Goal: Task Accomplishment & Management: Manage account settings

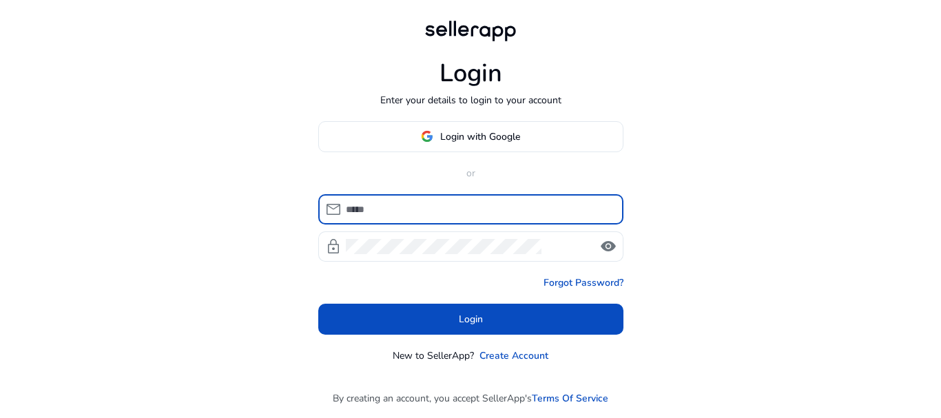
click at [411, 204] on input at bounding box center [479, 209] width 267 height 15
click at [466, 128] on span at bounding box center [471, 136] width 304 height 33
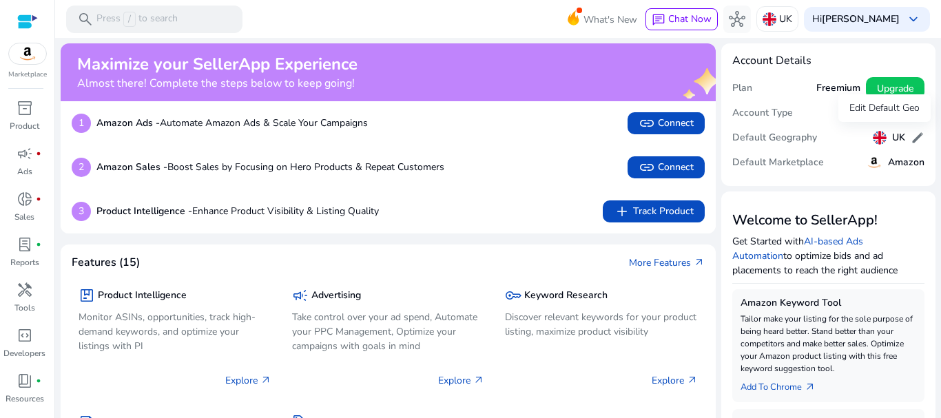
click at [911, 138] on span "edit" at bounding box center [918, 138] width 14 height 14
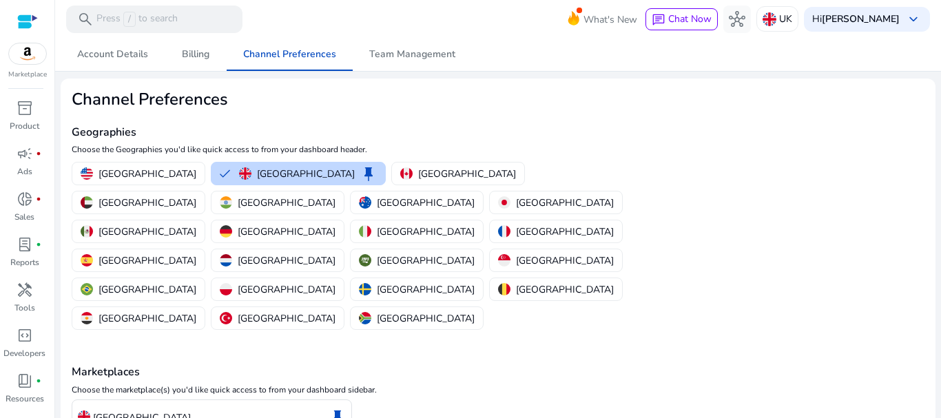
scroll to position [66, 0]
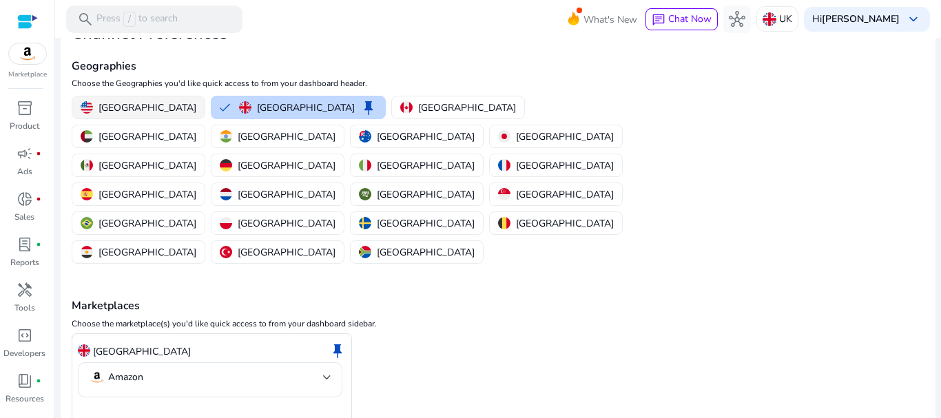
click at [150, 114] on p "[GEOGRAPHIC_DATA]" at bounding box center [147, 108] width 98 height 14
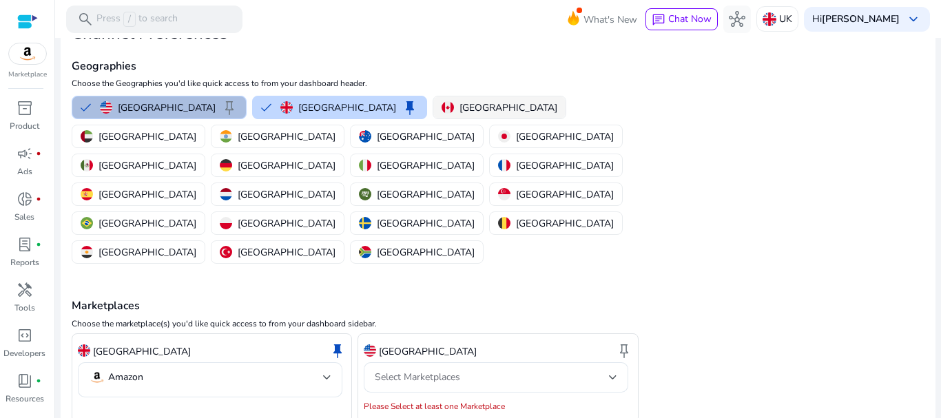
click at [442, 103] on div "[GEOGRAPHIC_DATA]" at bounding box center [500, 108] width 116 height 14
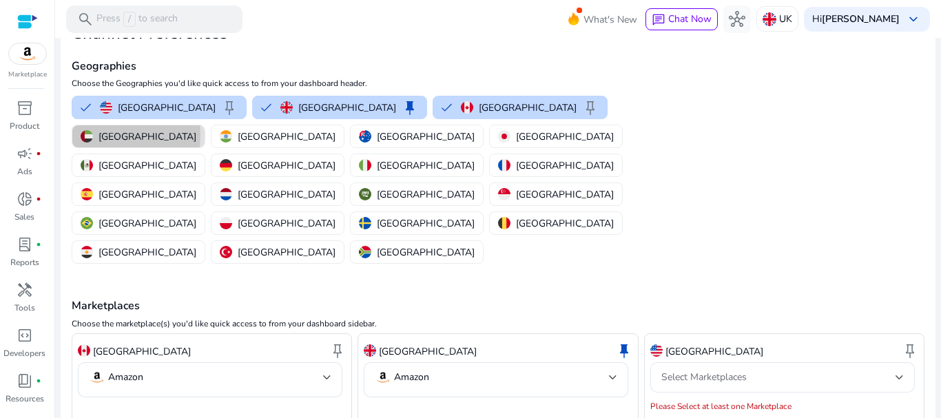
click at [205, 125] on button "[GEOGRAPHIC_DATA]" at bounding box center [138, 136] width 132 height 22
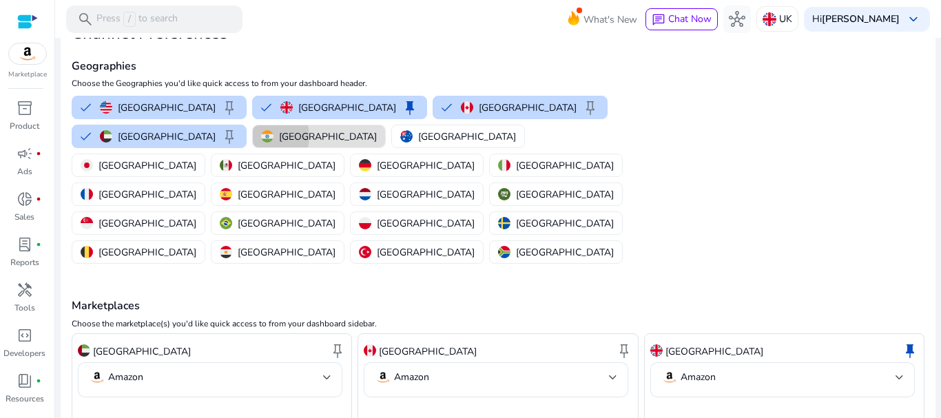
click at [261, 136] on img "button" at bounding box center [267, 136] width 12 height 12
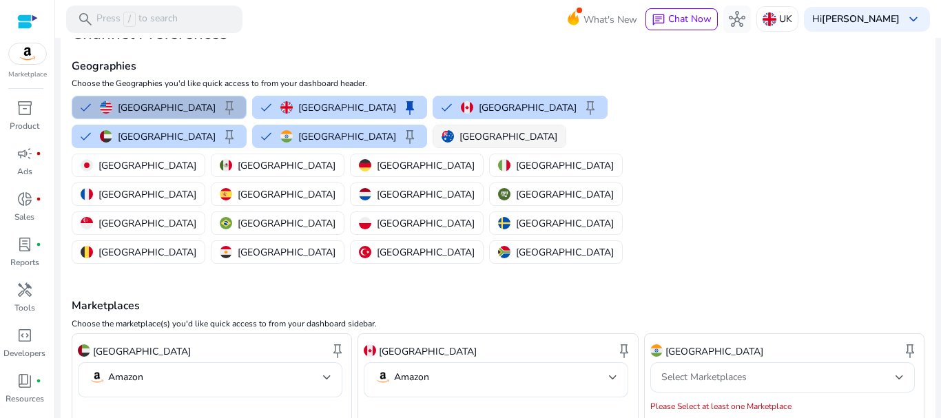
click at [348, 135] on div "United States keep United Kingdom keep Canada keep United Arab Emirates keep In…" at bounding box center [353, 180] width 574 height 174
click at [196, 158] on p "[GEOGRAPHIC_DATA]" at bounding box center [147, 165] width 98 height 14
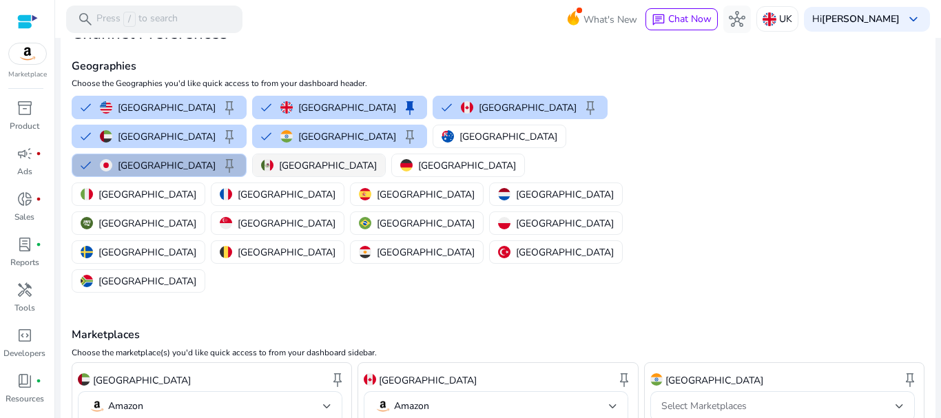
click at [246, 154] on button "Japan keep" at bounding box center [159, 165] width 174 height 22
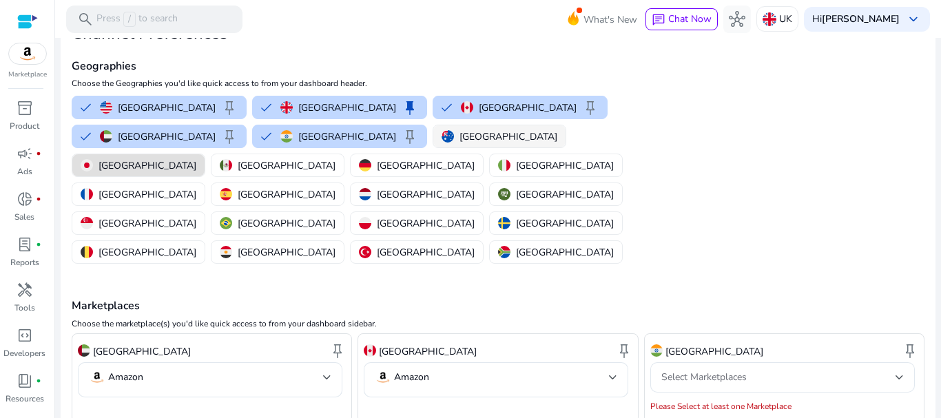
drag, startPoint x: 452, startPoint y: 140, endPoint x: 419, endPoint y: 143, distance: 32.6
click at [196, 158] on div "[GEOGRAPHIC_DATA]" at bounding box center [139, 165] width 116 height 14
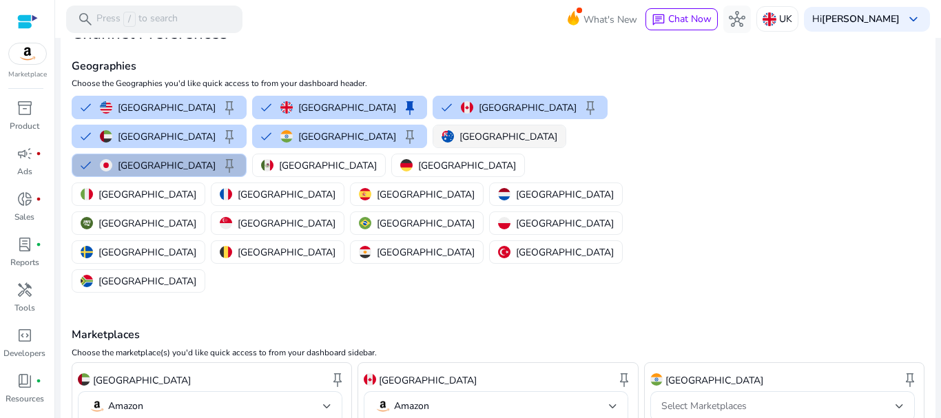
click at [459, 136] on p "[GEOGRAPHIC_DATA]" at bounding box center [508, 136] width 98 height 14
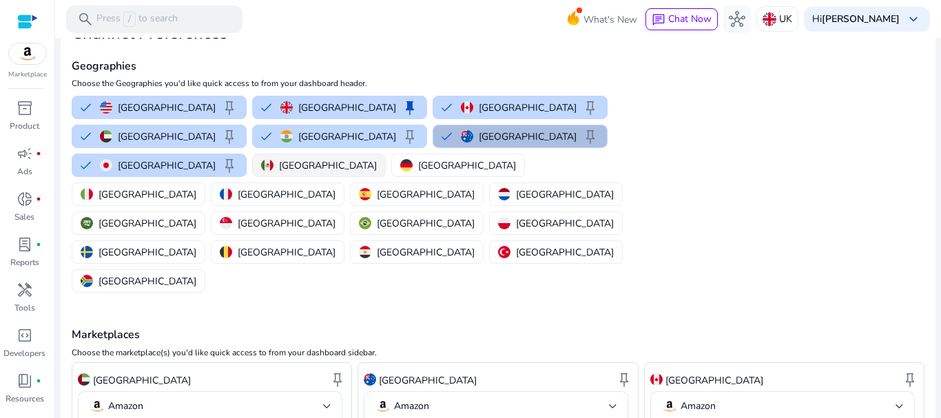
click at [279, 167] on p "[GEOGRAPHIC_DATA]" at bounding box center [328, 165] width 98 height 14
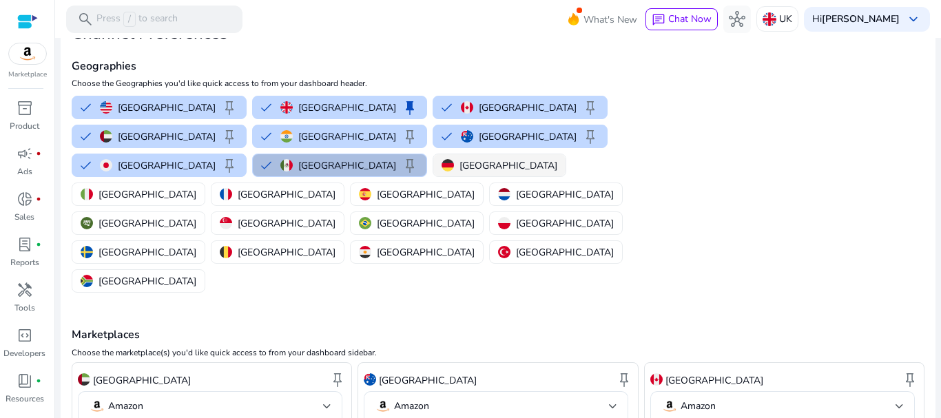
click at [253, 163] on button "Mexico keep" at bounding box center [340, 165] width 174 height 22
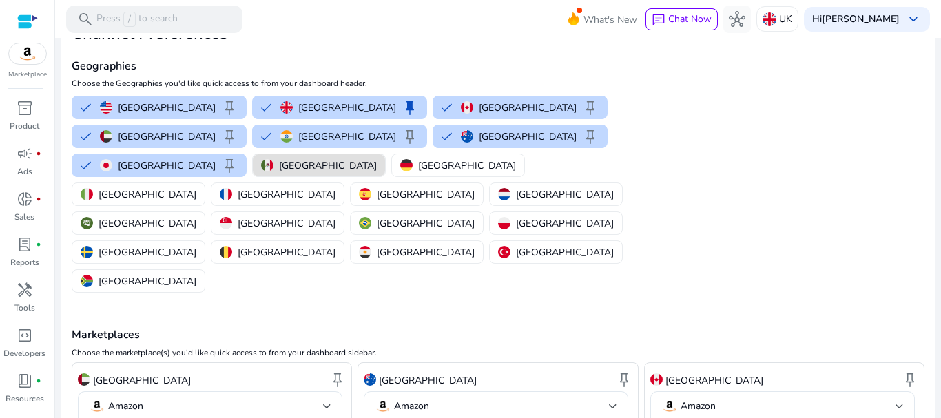
click at [279, 166] on p "[GEOGRAPHIC_DATA]" at bounding box center [328, 165] width 98 height 14
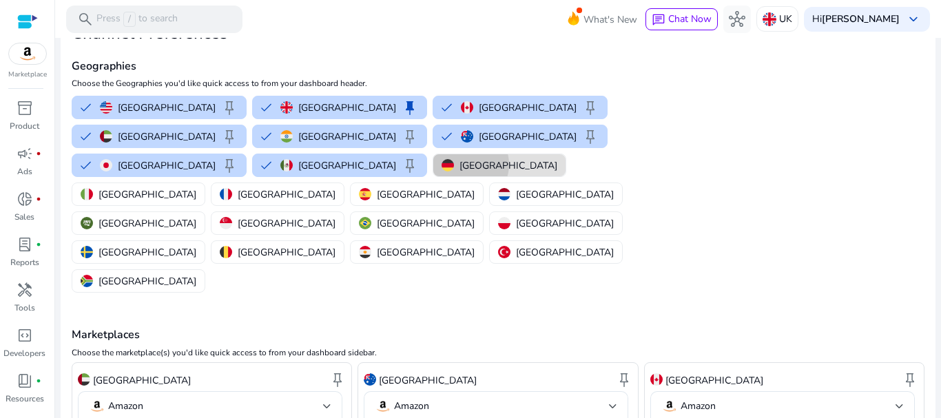
click at [459, 165] on p "[GEOGRAPHIC_DATA]" at bounding box center [508, 165] width 98 height 14
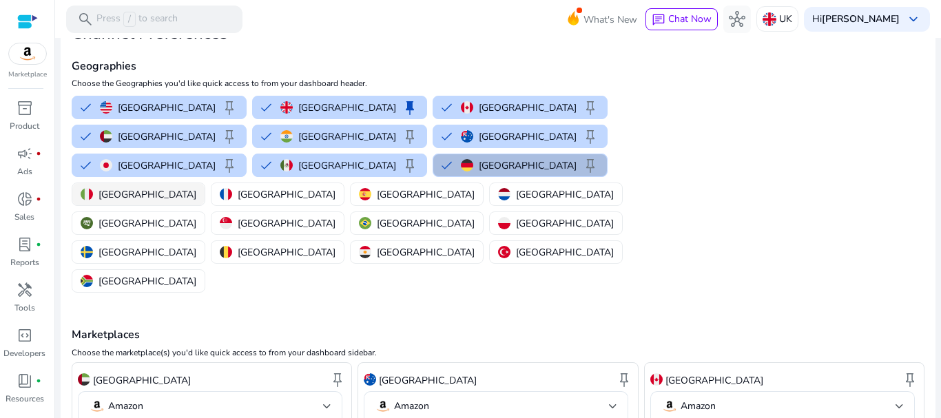
click at [93, 188] on img "button" at bounding box center [87, 194] width 12 height 12
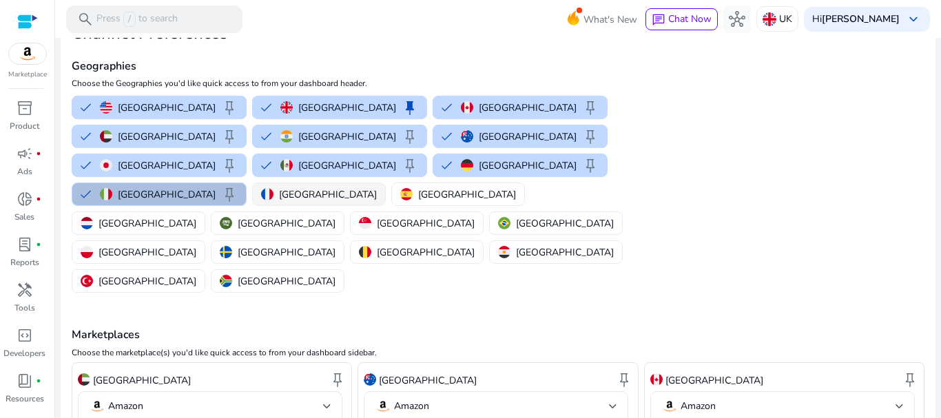
click at [377, 187] on p "[GEOGRAPHIC_DATA]" at bounding box center [328, 194] width 98 height 14
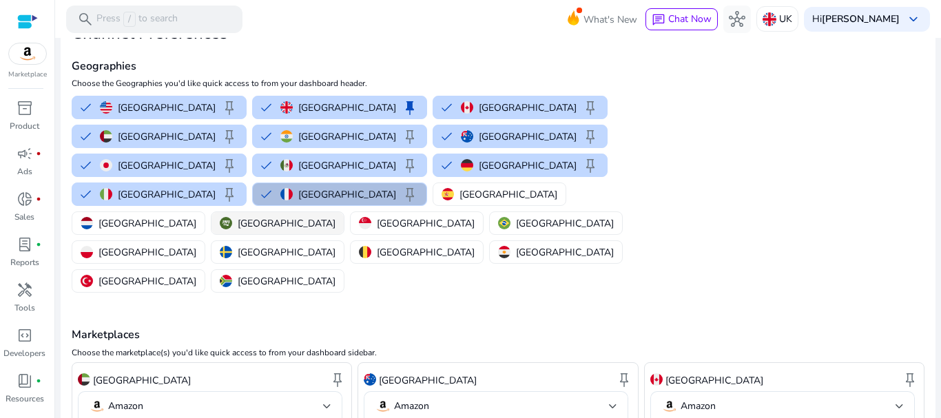
click at [542, 187] on div "[GEOGRAPHIC_DATA]" at bounding box center [500, 194] width 116 height 14
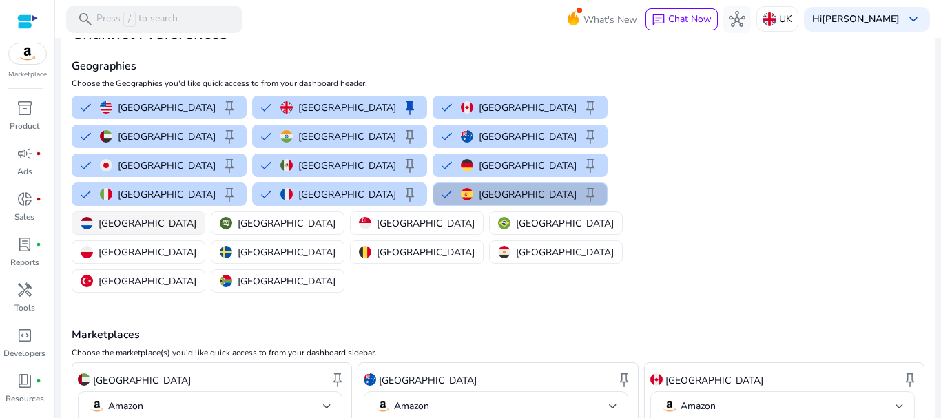
click at [109, 216] on p "[GEOGRAPHIC_DATA]" at bounding box center [147, 223] width 98 height 14
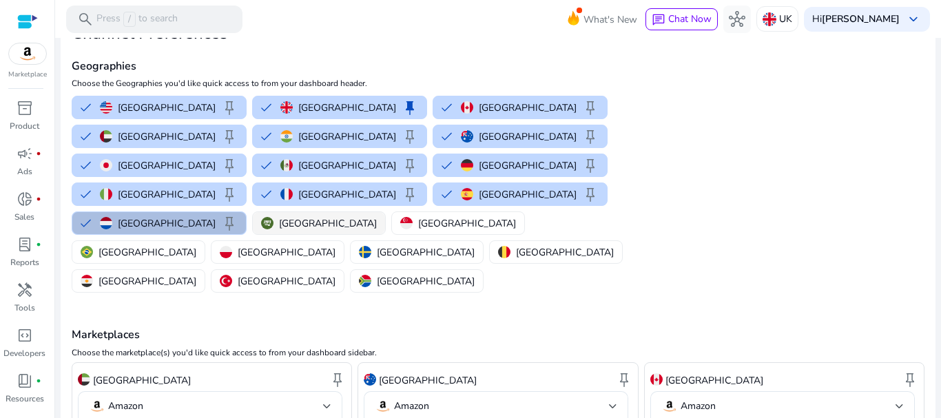
click at [261, 217] on img "button" at bounding box center [267, 223] width 12 height 12
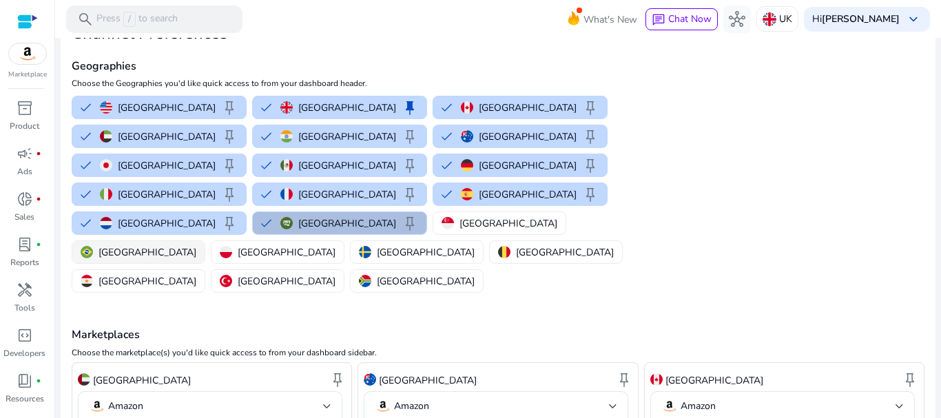
drag, startPoint x: 382, startPoint y: 195, endPoint x: 481, endPoint y: 201, distance: 100.1
click at [459, 216] on p "[GEOGRAPHIC_DATA]" at bounding box center [508, 223] width 98 height 14
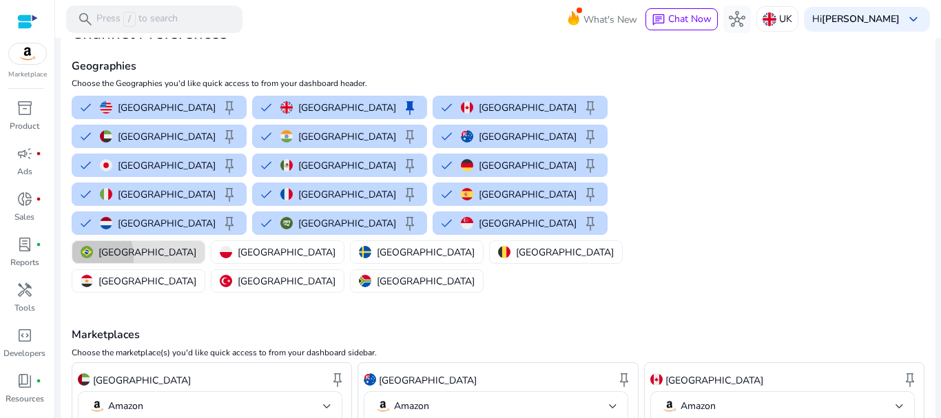
click at [93, 246] on img "button" at bounding box center [87, 252] width 12 height 12
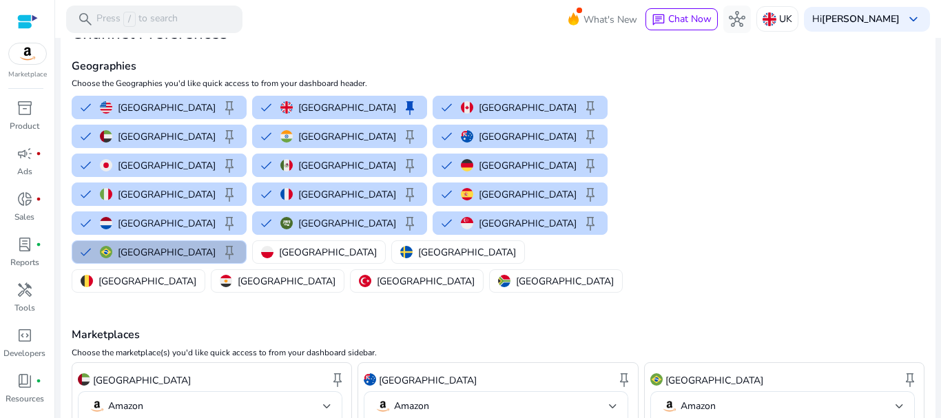
click at [599, 196] on div "United States keep United Kingdom keep Canada keep United Arab Emirates keep In…" at bounding box center [353, 194] width 574 height 203
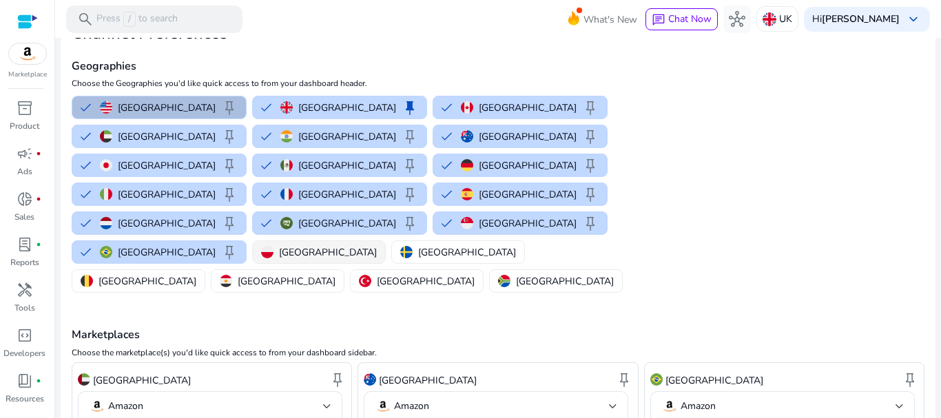
click at [261, 245] on div "[GEOGRAPHIC_DATA]" at bounding box center [319, 252] width 116 height 14
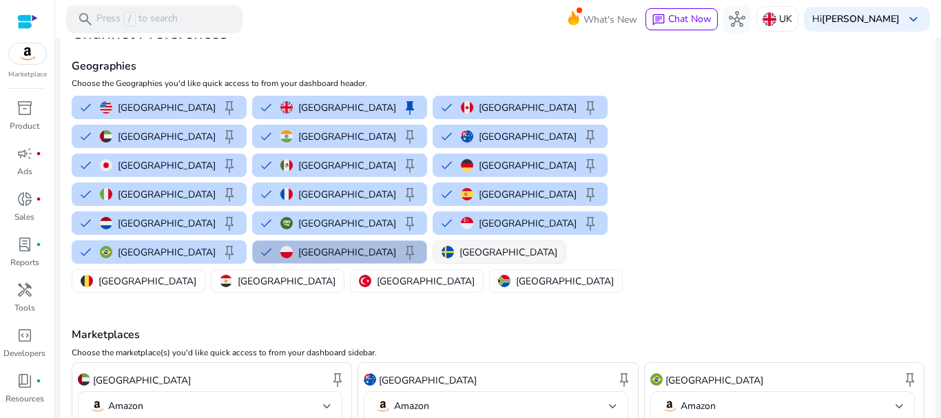
click at [459, 245] on p "[GEOGRAPHIC_DATA]" at bounding box center [508, 252] width 98 height 14
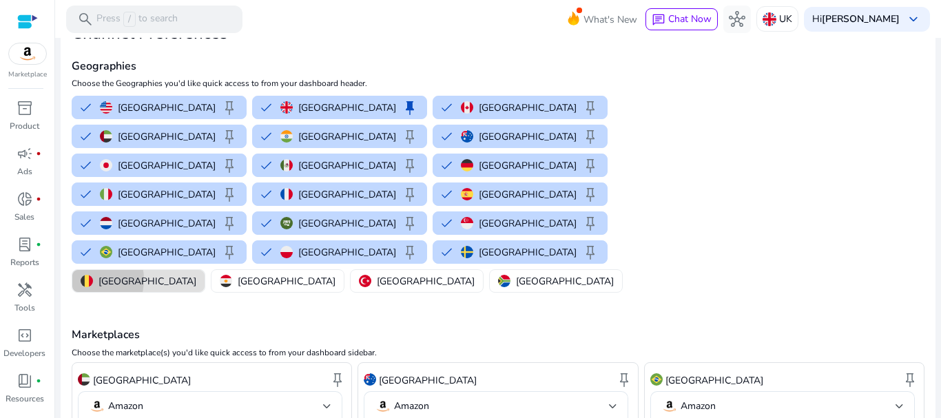
click at [93, 275] on img "button" at bounding box center [87, 281] width 12 height 12
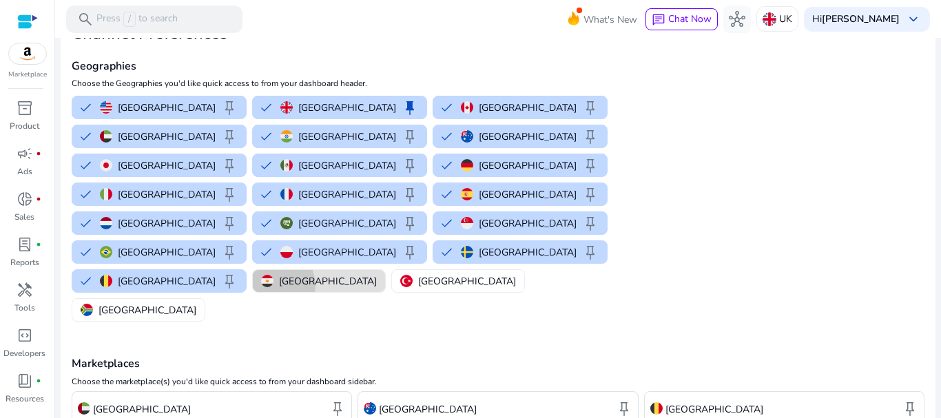
click at [377, 274] on div "[GEOGRAPHIC_DATA]" at bounding box center [319, 281] width 116 height 14
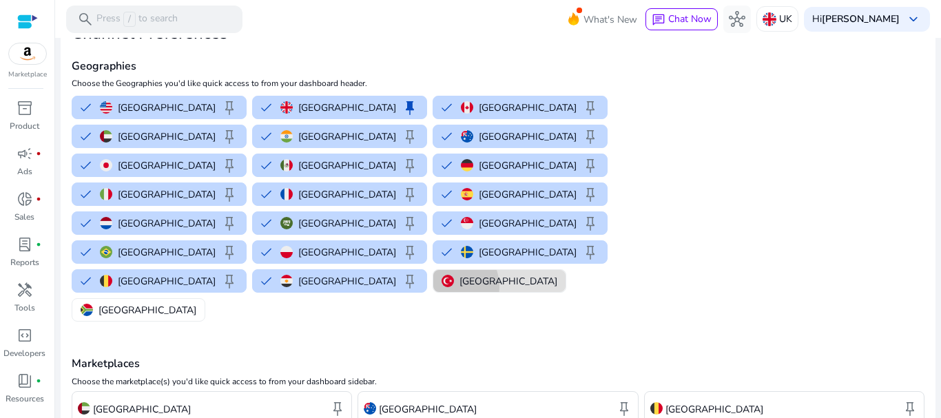
click at [454, 275] on img "button" at bounding box center [448, 281] width 12 height 12
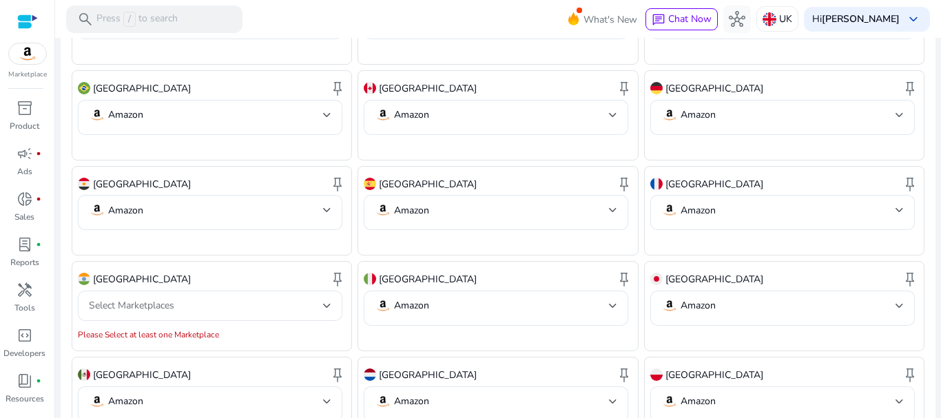
scroll to position [697, 0]
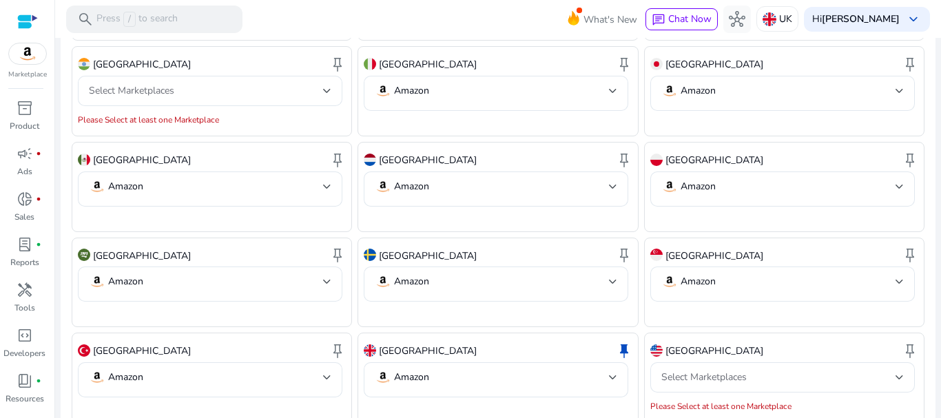
click at [900, 362] on div "Select Marketplaces" at bounding box center [782, 377] width 264 height 30
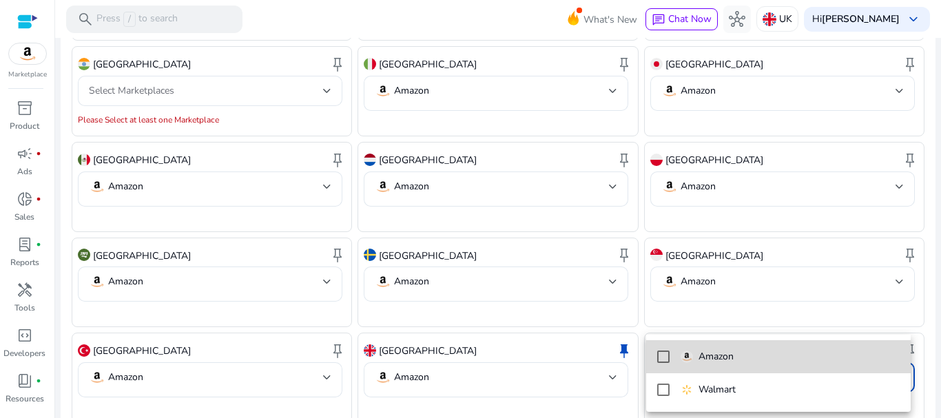
click at [663, 358] on mat-pseudo-checkbox at bounding box center [663, 357] width 12 height 12
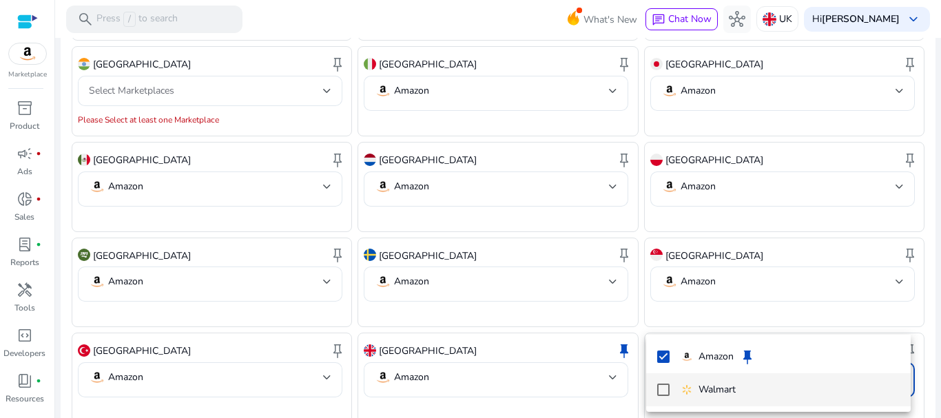
click at [661, 391] on mat-pseudo-checkbox at bounding box center [663, 390] width 12 height 12
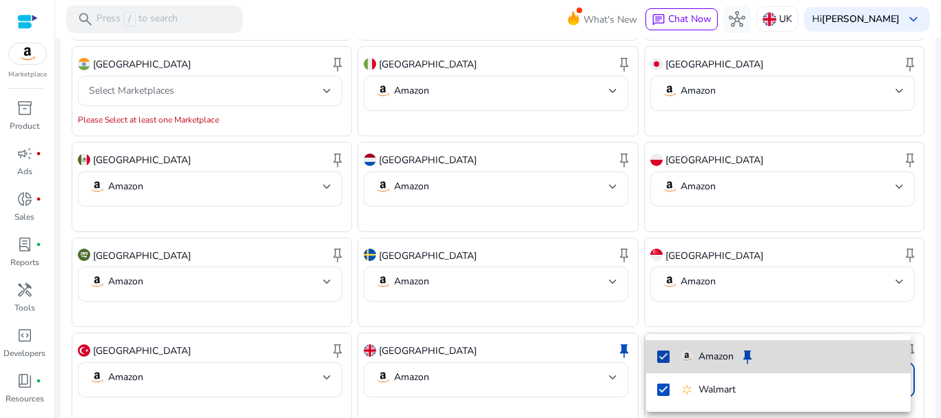
click at [660, 361] on mat-pseudo-checkbox at bounding box center [663, 357] width 12 height 12
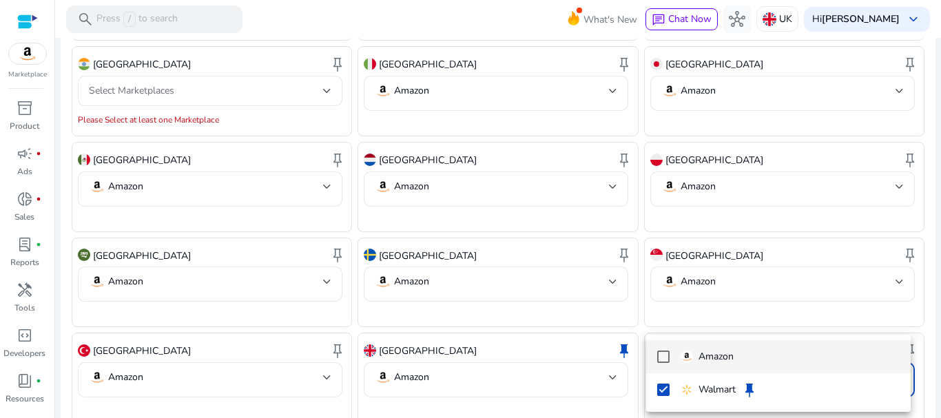
click at [663, 359] on mat-pseudo-checkbox at bounding box center [663, 357] width 12 height 12
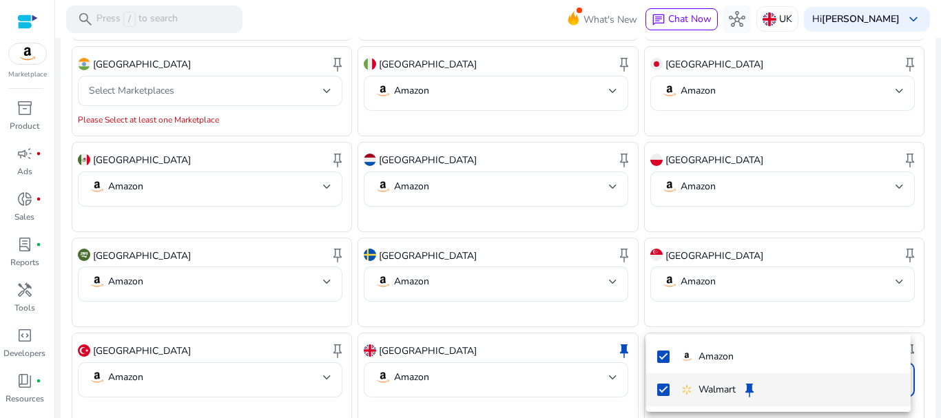
click at [663, 389] on mat-pseudo-checkbox at bounding box center [663, 390] width 12 height 12
click at [141, 395] on div at bounding box center [470, 209] width 941 height 418
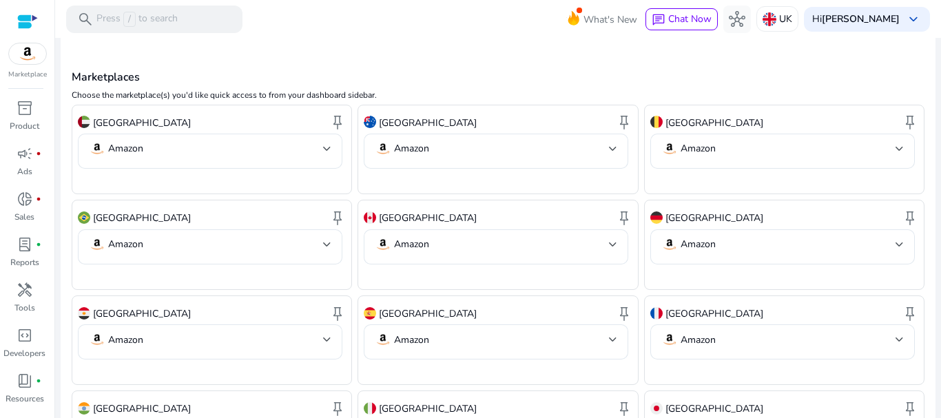
scroll to position [559, 0]
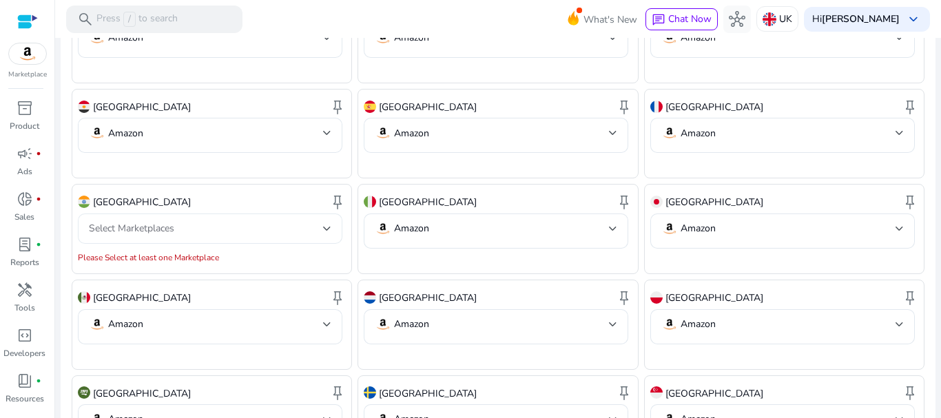
click at [329, 226] on div at bounding box center [327, 229] width 8 height 6
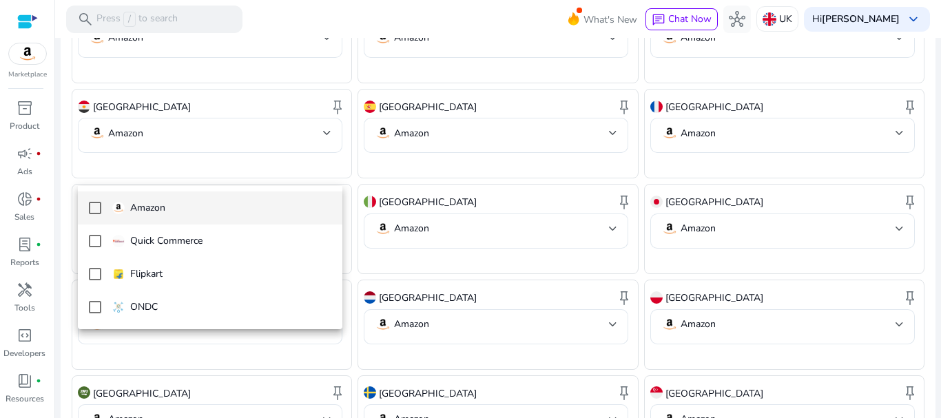
click at [98, 209] on mat-pseudo-checkbox at bounding box center [95, 208] width 12 height 12
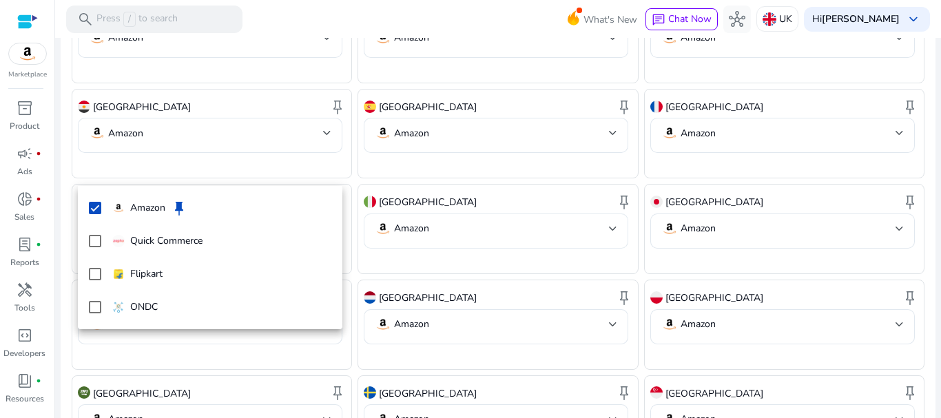
click at [482, 180] on div at bounding box center [470, 209] width 941 height 418
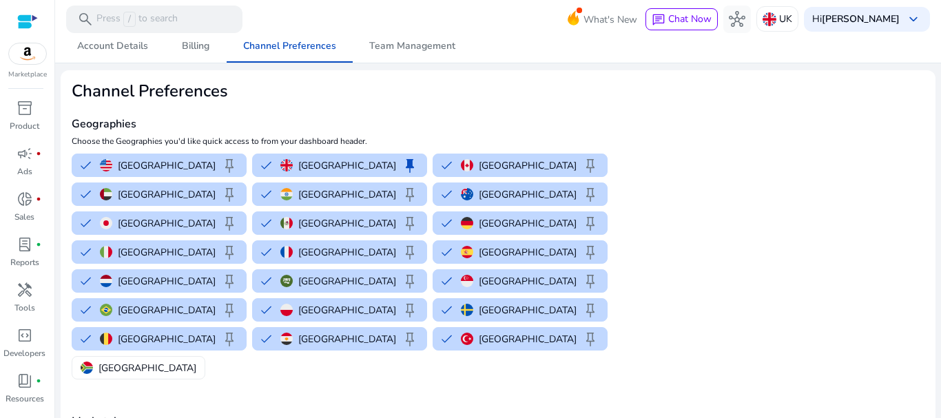
scroll to position [0, 0]
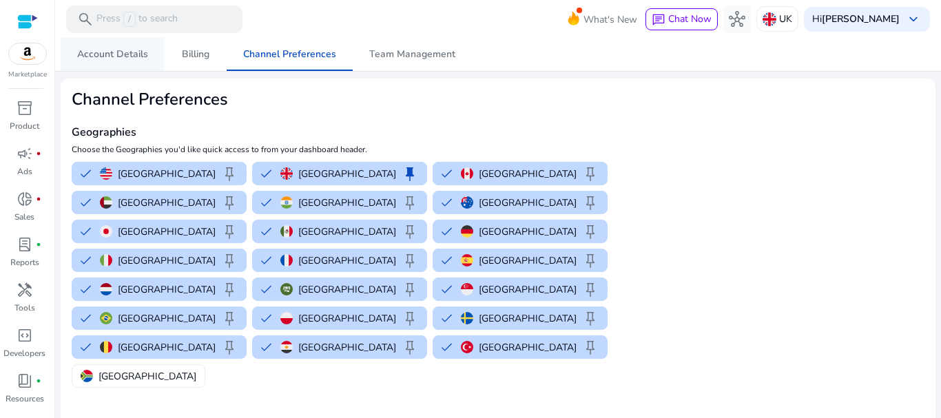
click at [109, 58] on span "Account Details" at bounding box center [112, 55] width 71 height 10
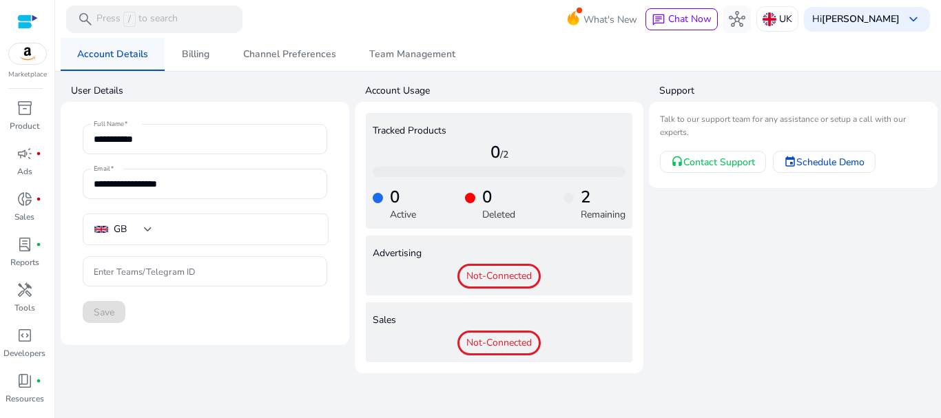
type input "**********"
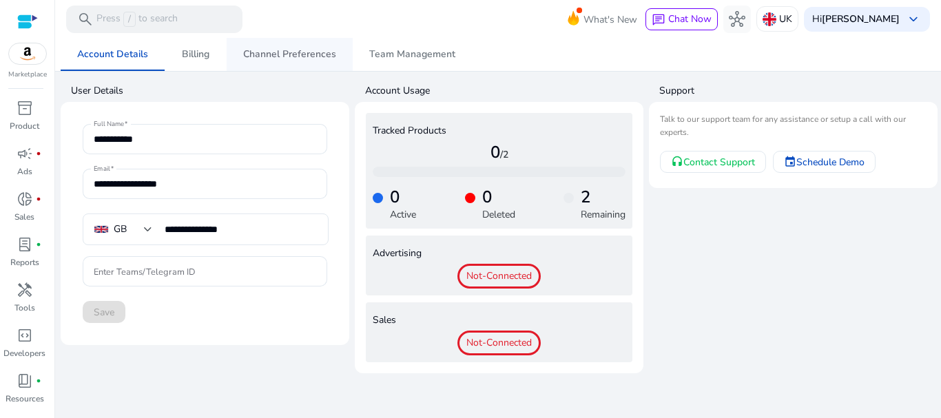
click at [278, 53] on span "Channel Preferences" at bounding box center [289, 55] width 93 height 10
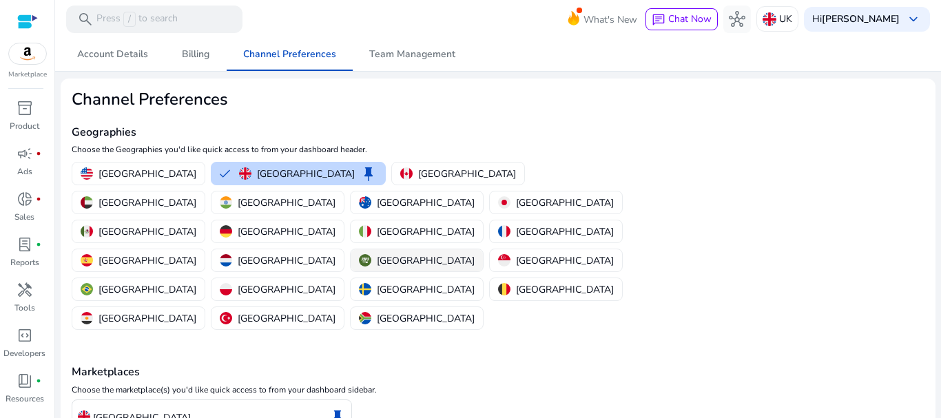
scroll to position [66, 0]
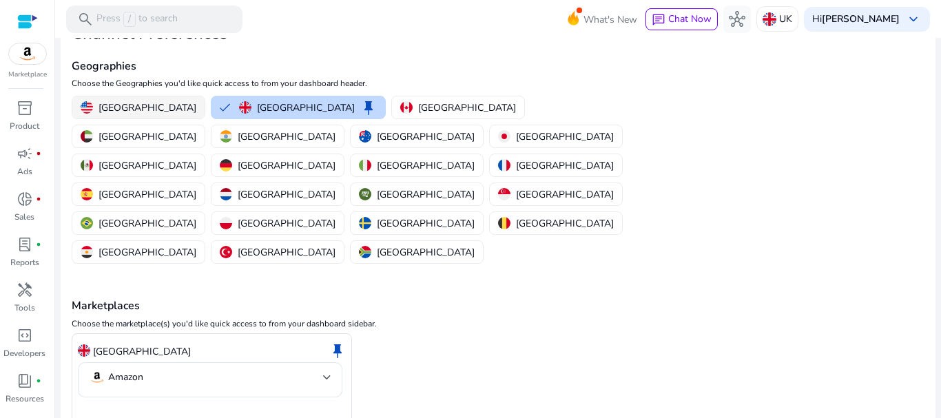
click at [103, 108] on p "[GEOGRAPHIC_DATA]" at bounding box center [147, 108] width 98 height 14
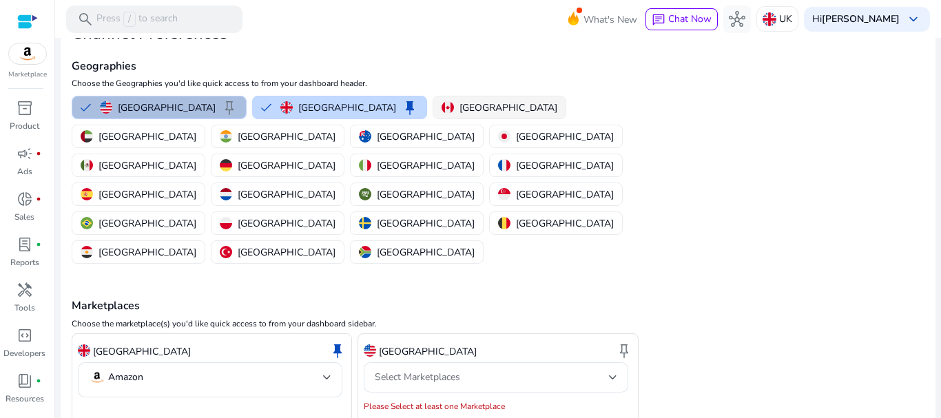
click at [459, 111] on p "[GEOGRAPHIC_DATA]" at bounding box center [508, 108] width 98 height 14
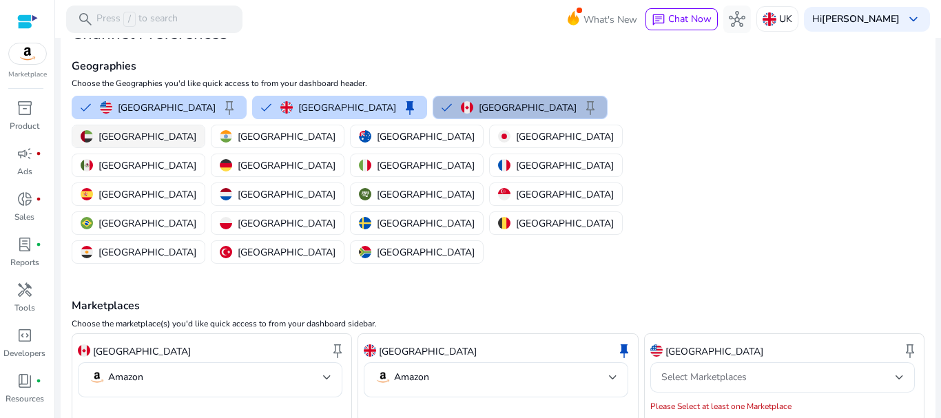
click at [196, 129] on p "[GEOGRAPHIC_DATA]" at bounding box center [147, 136] width 98 height 14
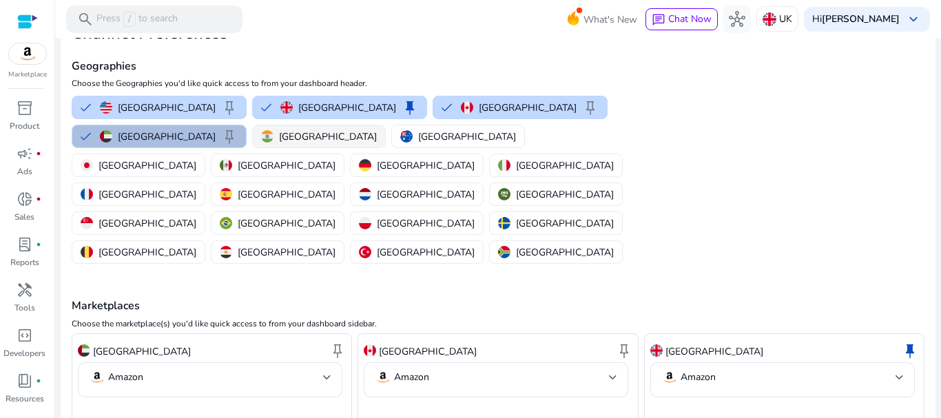
click at [287, 135] on p "[GEOGRAPHIC_DATA]" at bounding box center [328, 136] width 98 height 14
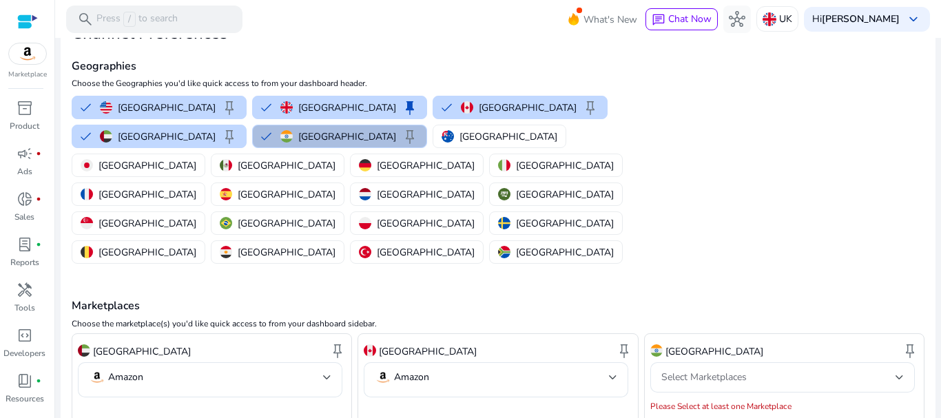
click at [459, 138] on p "[GEOGRAPHIC_DATA]" at bounding box center [508, 136] width 98 height 14
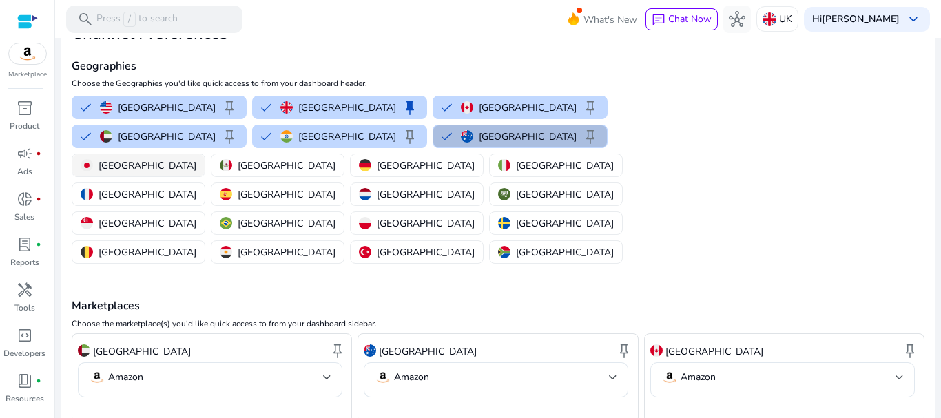
drag, startPoint x: 511, startPoint y: 132, endPoint x: 519, endPoint y: 135, distance: 8.1
click at [196, 158] on p "[GEOGRAPHIC_DATA]" at bounding box center [147, 165] width 98 height 14
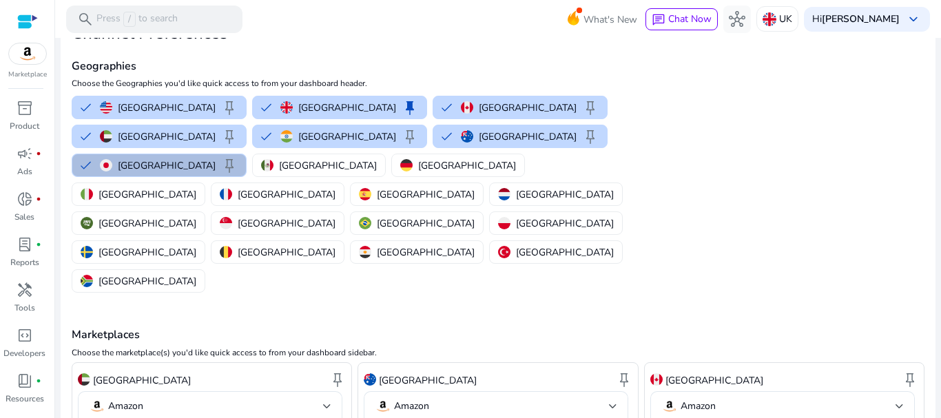
click at [605, 136] on div "United States keep United Kingdom keep Canada keep United Arab Emirates keep In…" at bounding box center [353, 194] width 574 height 203
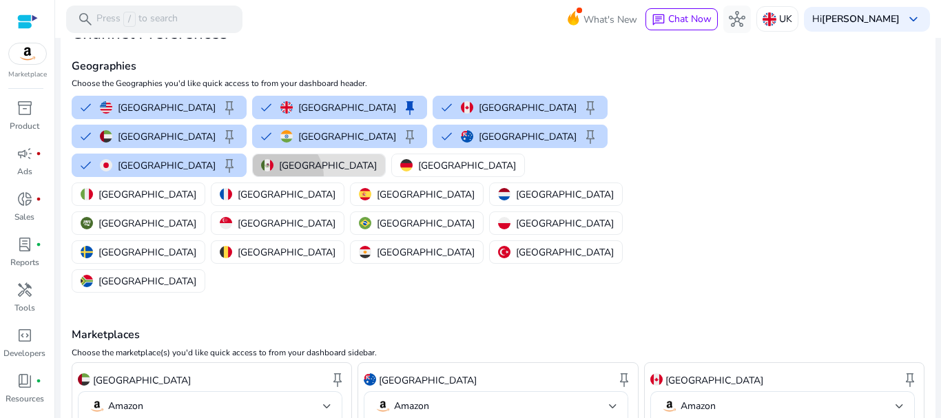
click at [253, 176] on button "[GEOGRAPHIC_DATA]" at bounding box center [319, 165] width 132 height 22
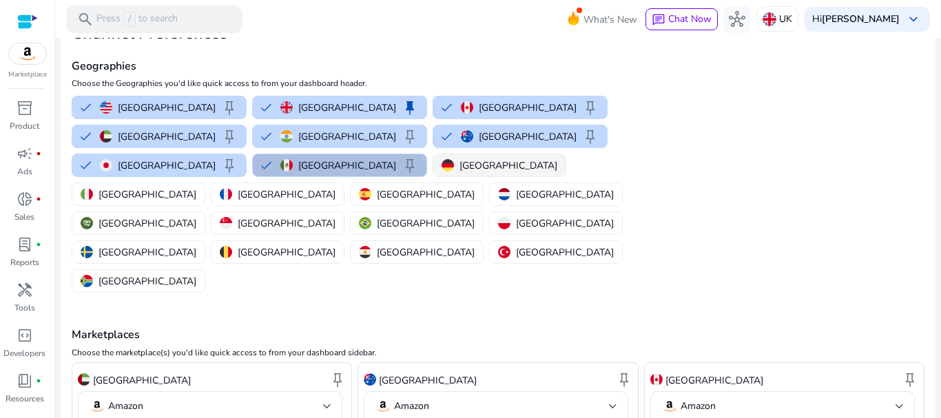
click at [459, 168] on p "[GEOGRAPHIC_DATA]" at bounding box center [508, 165] width 98 height 14
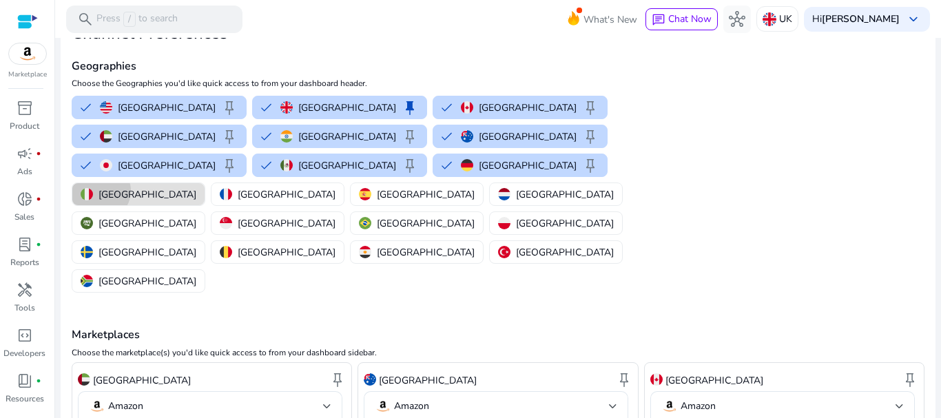
click at [196, 187] on p "[GEOGRAPHIC_DATA]" at bounding box center [147, 194] width 98 height 14
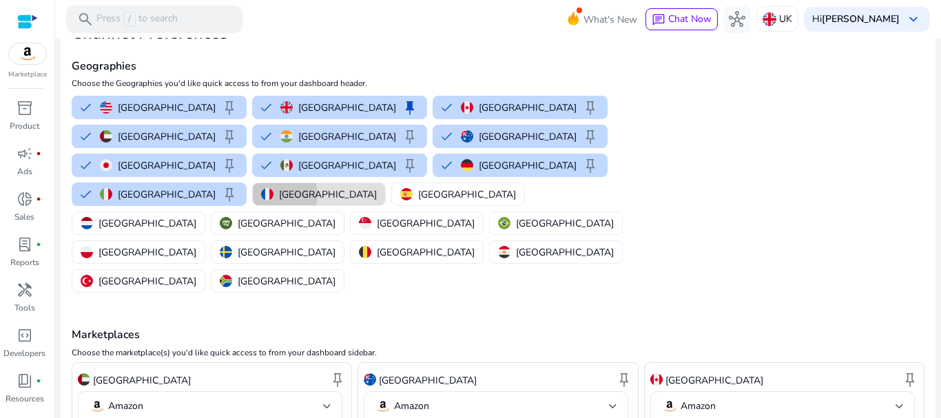
click at [377, 187] on p "[GEOGRAPHIC_DATA]" at bounding box center [328, 194] width 98 height 14
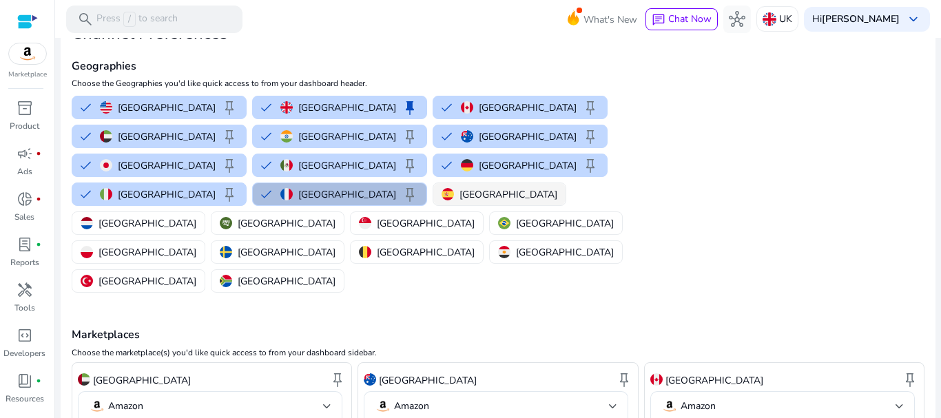
click at [557, 187] on p "[GEOGRAPHIC_DATA]" at bounding box center [508, 194] width 98 height 14
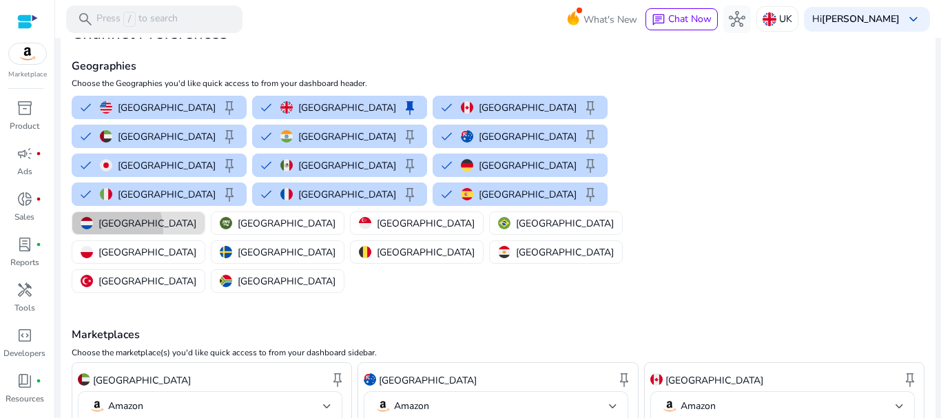
click at [107, 216] on p "[GEOGRAPHIC_DATA]" at bounding box center [147, 223] width 98 height 14
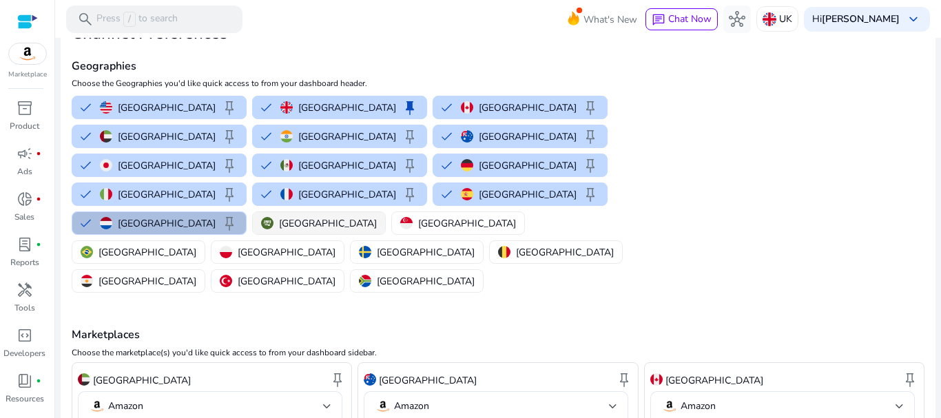
click at [279, 216] on p "[GEOGRAPHIC_DATA]" at bounding box center [328, 223] width 98 height 14
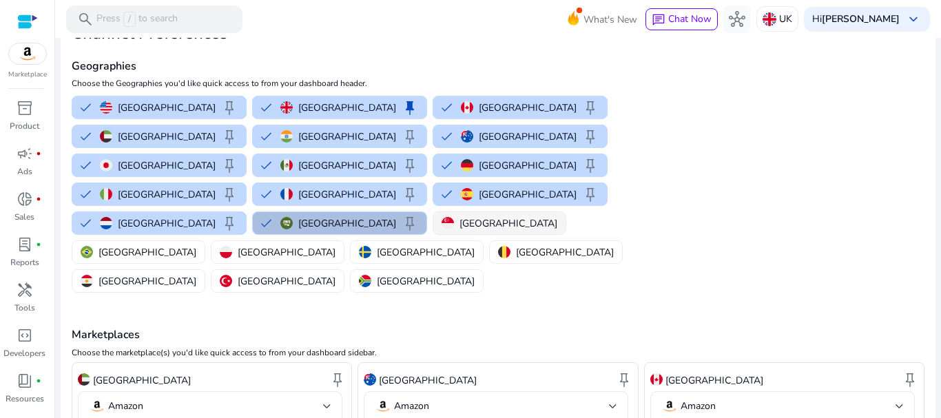
click at [459, 216] on p "[GEOGRAPHIC_DATA]" at bounding box center [508, 223] width 98 height 14
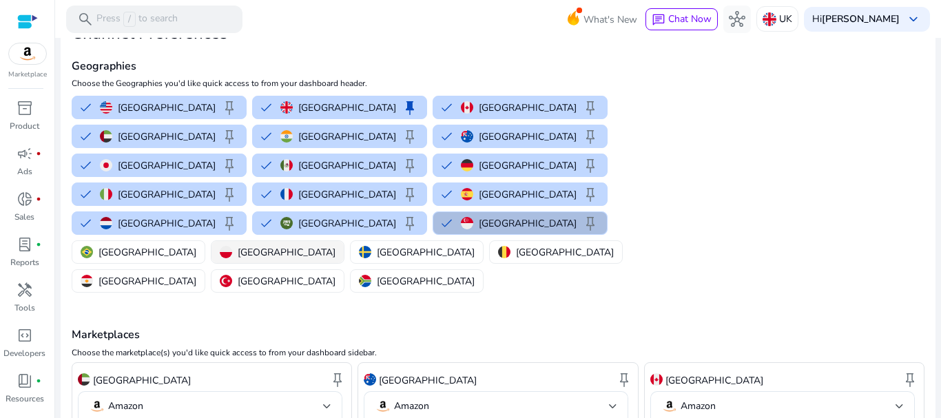
drag, startPoint x: 524, startPoint y: 198, endPoint x: 562, endPoint y: 201, distance: 38.0
click at [205, 241] on button "[GEOGRAPHIC_DATA]" at bounding box center [138, 252] width 132 height 22
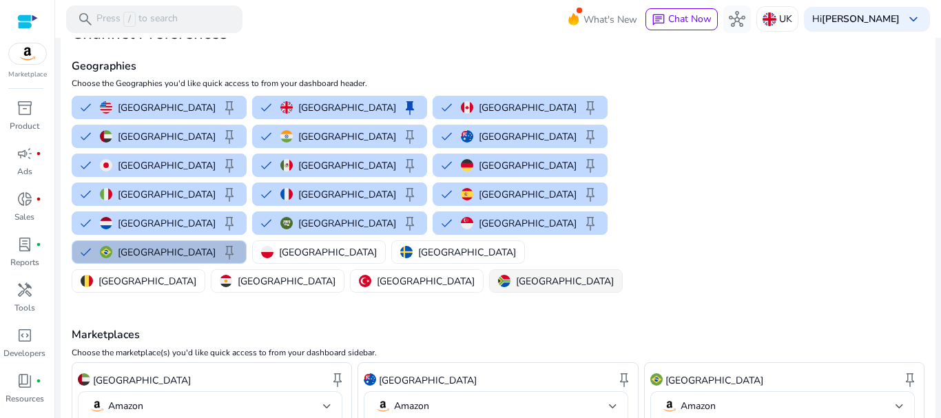
click at [516, 274] on p "[GEOGRAPHIC_DATA]" at bounding box center [565, 281] width 98 height 14
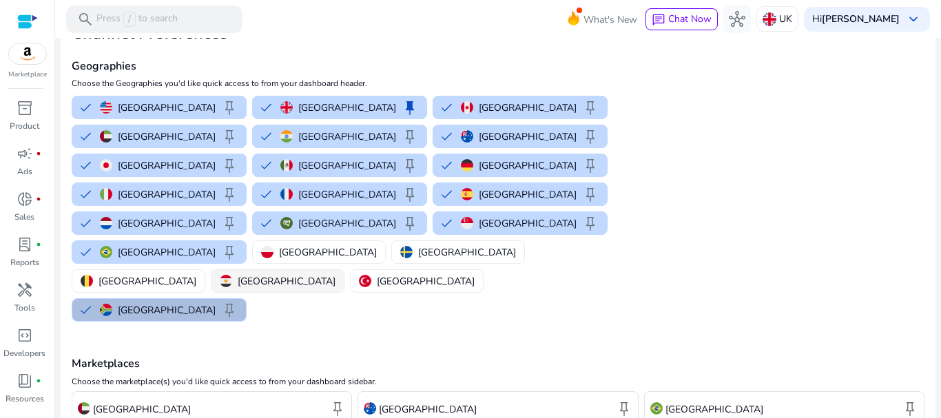
click at [397, 274] on p "[GEOGRAPHIC_DATA]" at bounding box center [426, 281] width 98 height 14
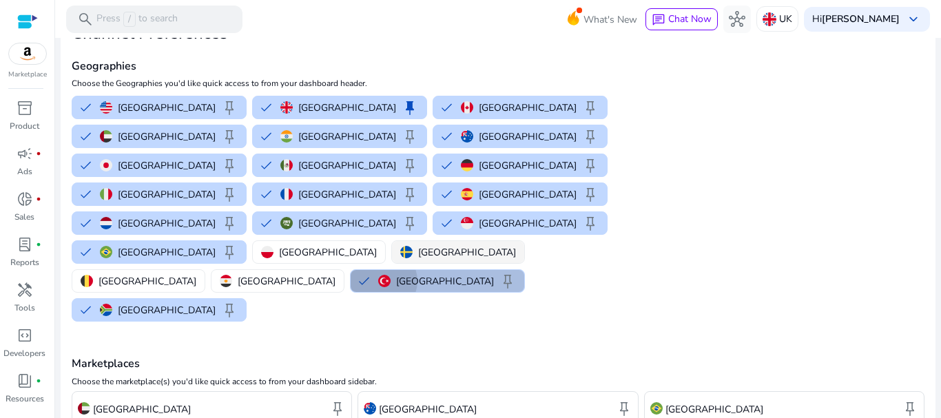
click at [324, 274] on p "[GEOGRAPHIC_DATA]" at bounding box center [287, 281] width 98 height 14
click at [196, 274] on p "[GEOGRAPHIC_DATA]" at bounding box center [147, 281] width 98 height 14
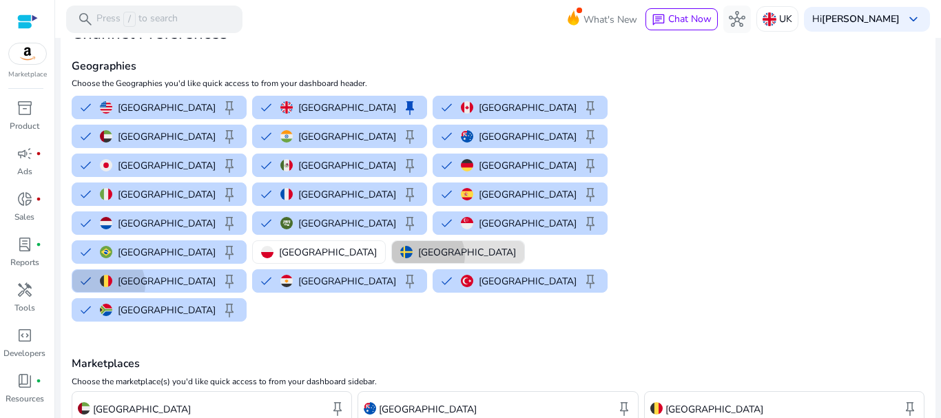
click at [418, 245] on p "[GEOGRAPHIC_DATA]" at bounding box center [467, 252] width 98 height 14
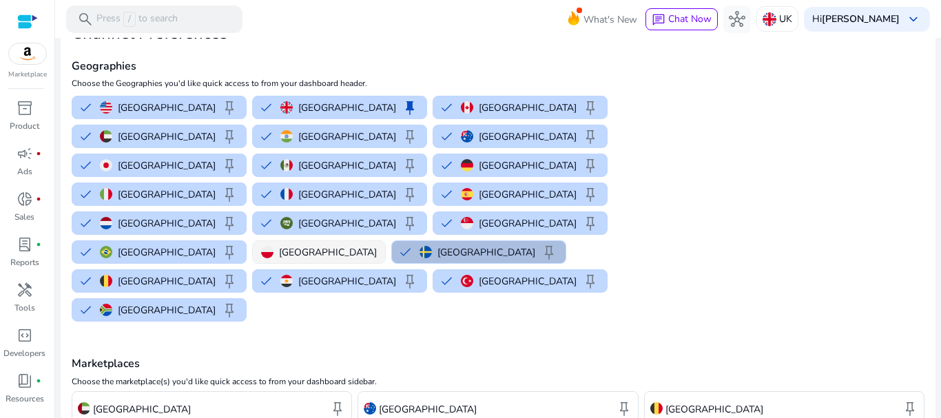
click at [253, 241] on button "[GEOGRAPHIC_DATA]" at bounding box center [319, 252] width 132 height 22
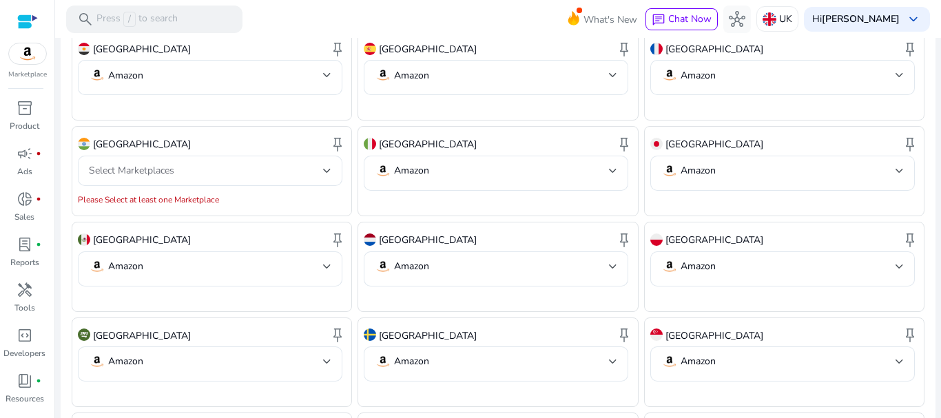
scroll to position [792, 0]
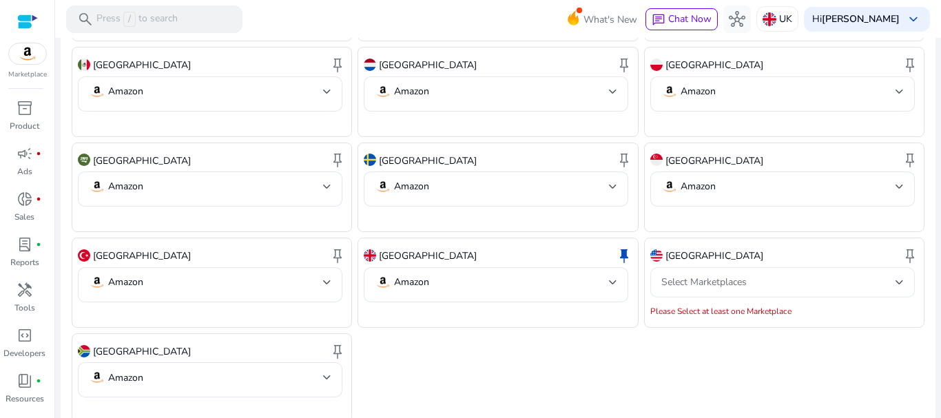
click at [895, 274] on div at bounding box center [899, 282] width 8 height 17
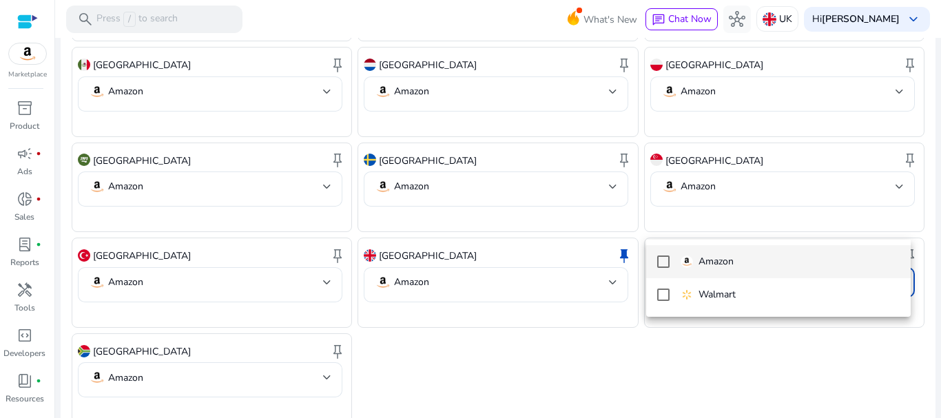
click at [669, 260] on mat-pseudo-checkbox at bounding box center [663, 262] width 12 height 12
click at [428, 347] on div at bounding box center [470, 209] width 941 height 418
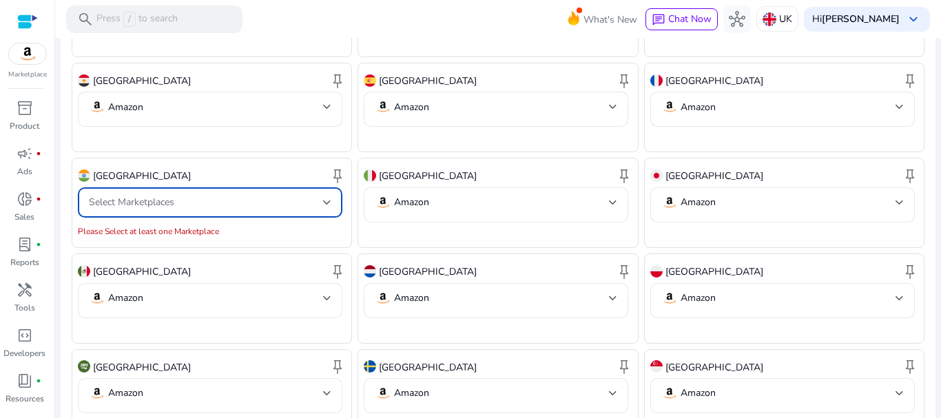
click at [324, 200] on div at bounding box center [327, 203] width 8 height 6
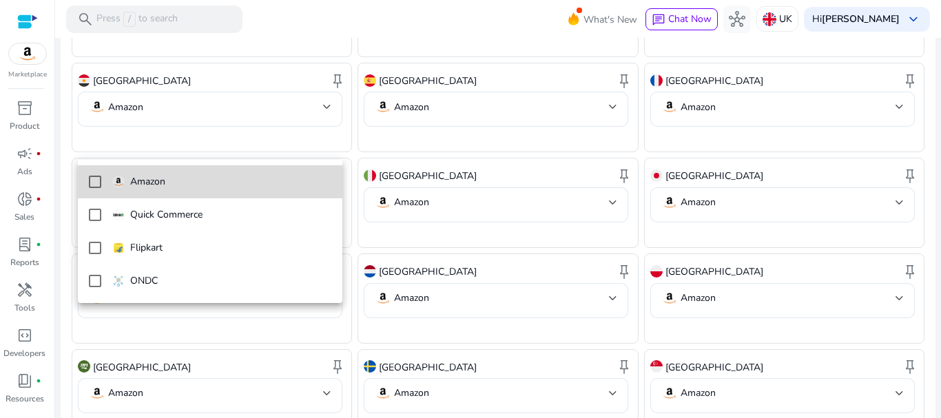
click at [92, 180] on mat-pseudo-checkbox at bounding box center [95, 182] width 12 height 12
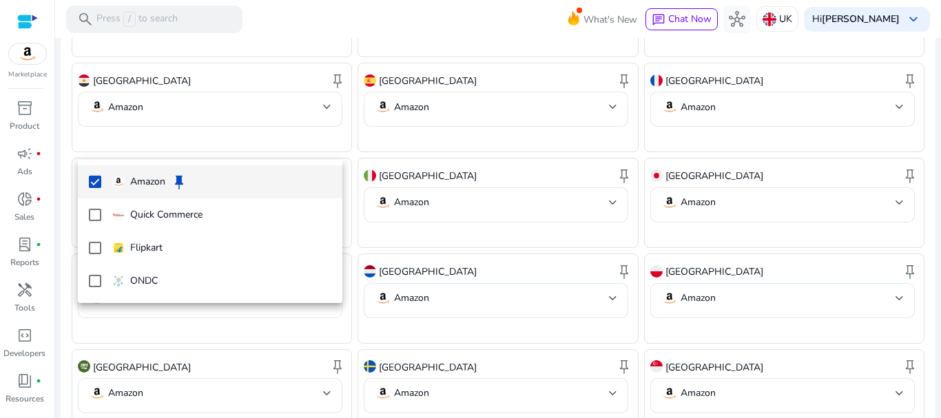
click at [97, 180] on mat-pseudo-checkbox at bounding box center [95, 182] width 12 height 12
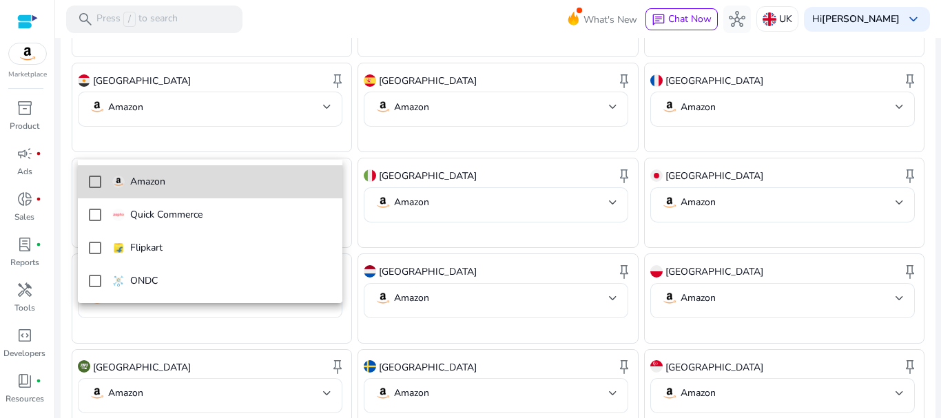
click at [96, 181] on mat-pseudo-checkbox at bounding box center [95, 182] width 12 height 12
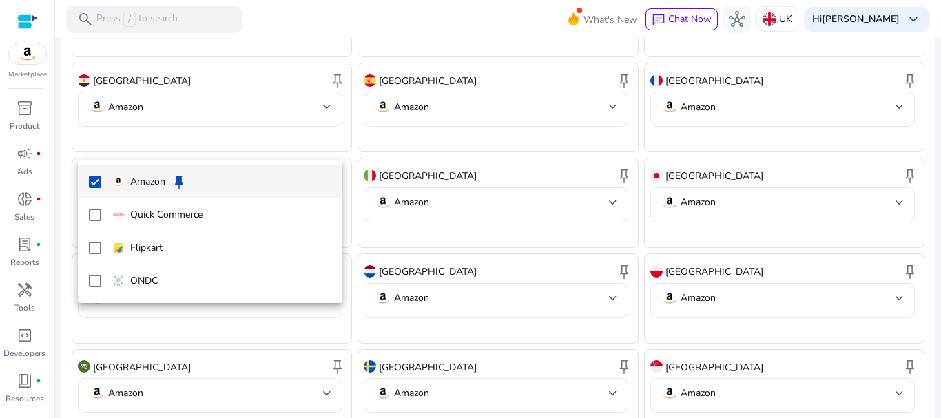
click at [96, 185] on mat-pseudo-checkbox at bounding box center [95, 182] width 12 height 12
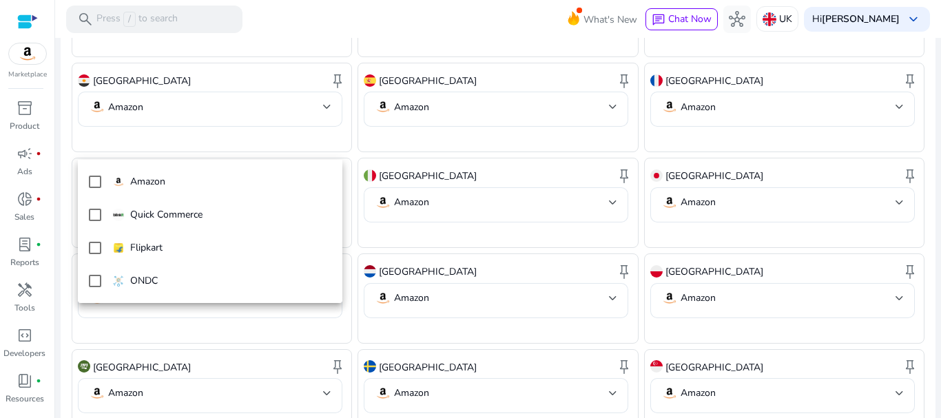
click at [301, 113] on div at bounding box center [470, 209] width 941 height 418
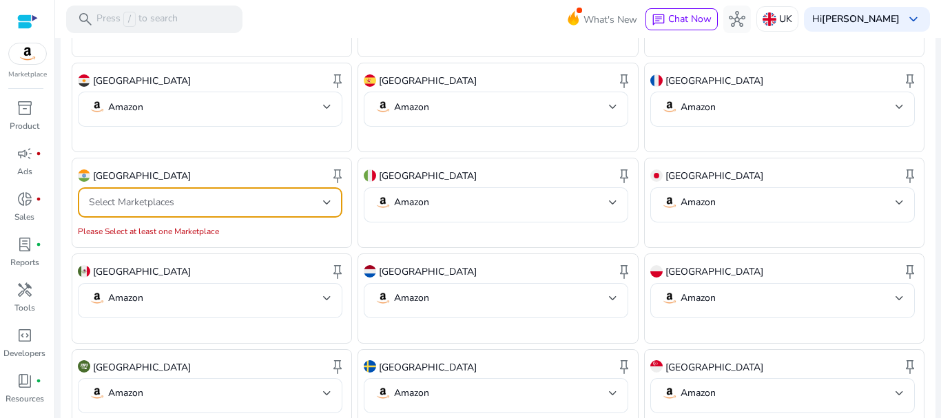
click at [232, 195] on div "Select Marketplaces" at bounding box center [206, 202] width 234 height 15
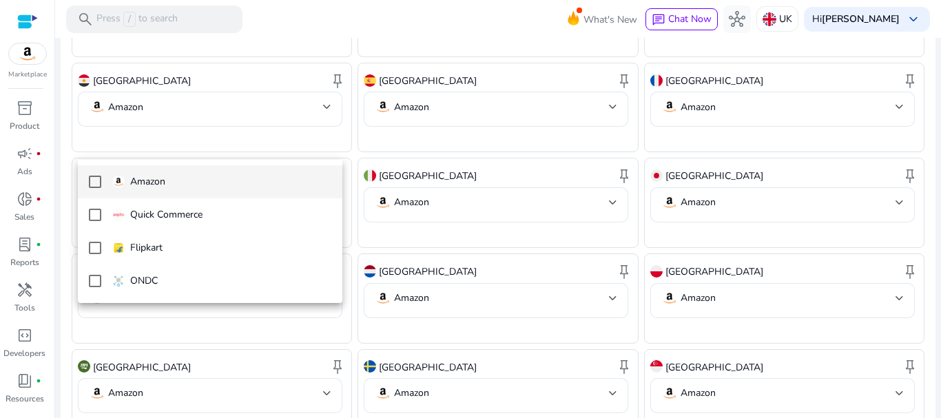
click at [86, 182] on mat-option "Amazon" at bounding box center [210, 181] width 264 height 33
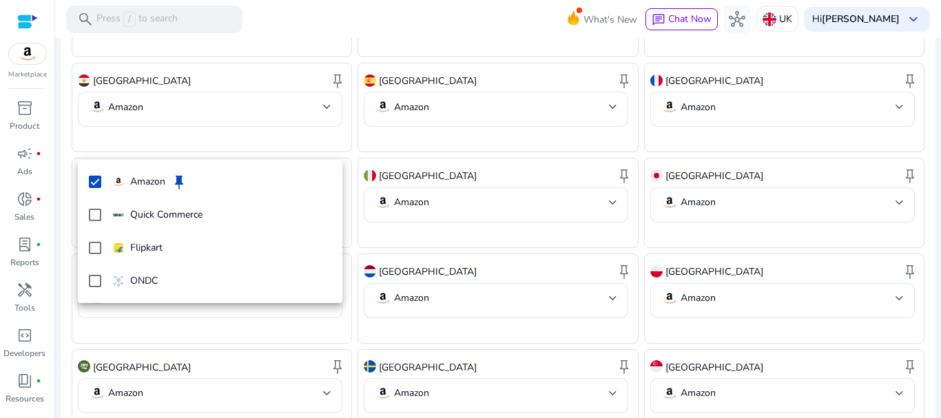
click at [300, 106] on div at bounding box center [470, 209] width 941 height 418
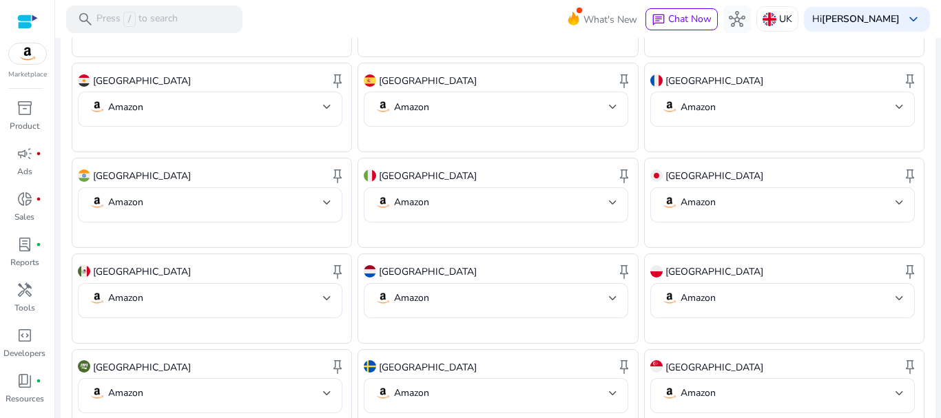
scroll to position [792, 0]
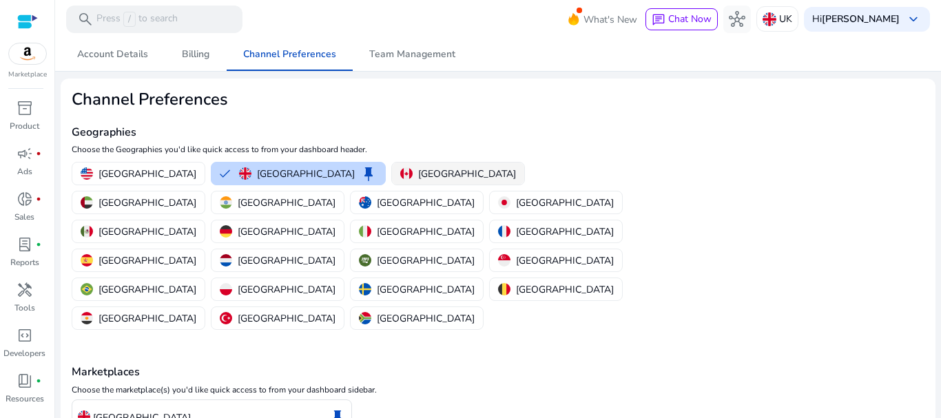
click at [400, 173] on div "[GEOGRAPHIC_DATA]" at bounding box center [458, 174] width 116 height 14
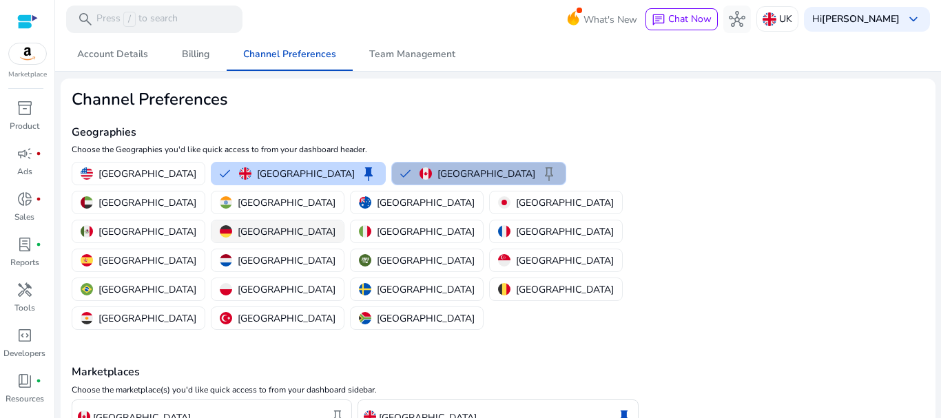
click at [326, 225] on p "[GEOGRAPHIC_DATA]" at bounding box center [287, 232] width 98 height 14
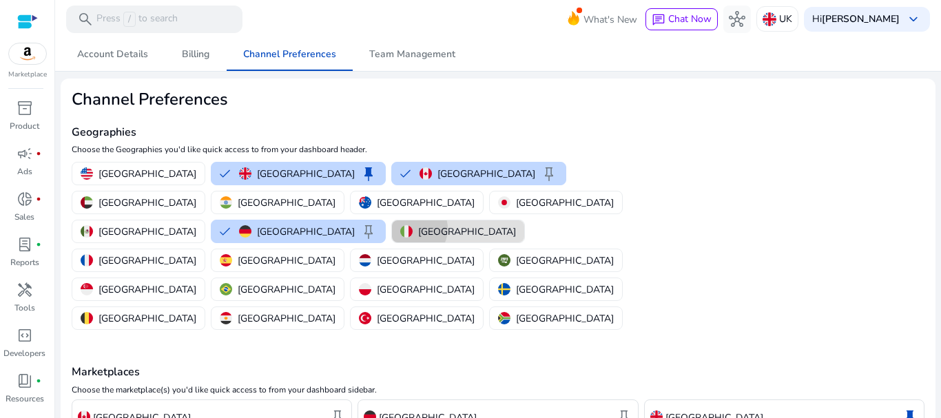
click at [413, 225] on img "button" at bounding box center [406, 231] width 12 height 12
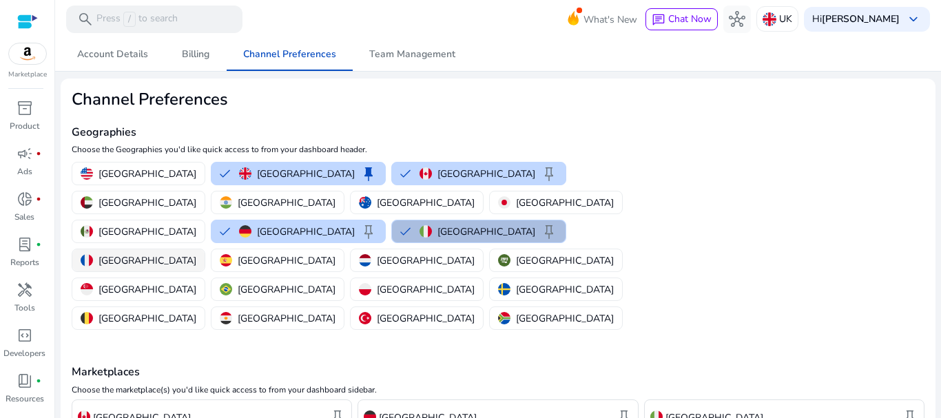
click at [196, 253] on p "[GEOGRAPHIC_DATA]" at bounding box center [147, 260] width 98 height 14
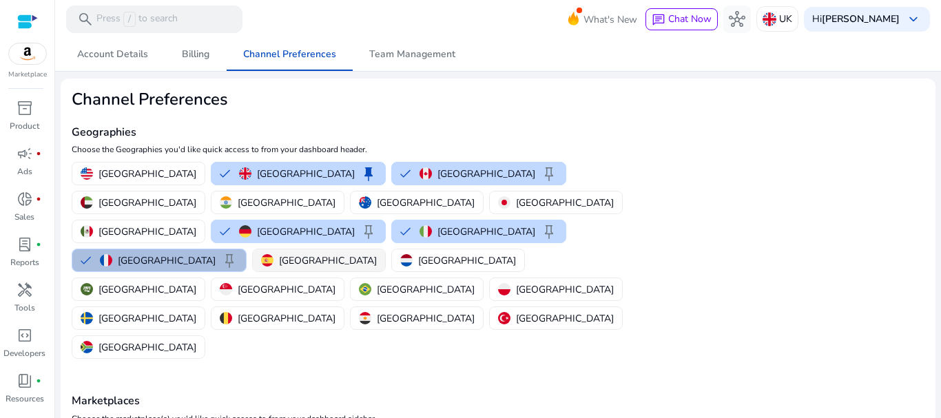
click at [279, 253] on p "[GEOGRAPHIC_DATA]" at bounding box center [328, 260] width 98 height 14
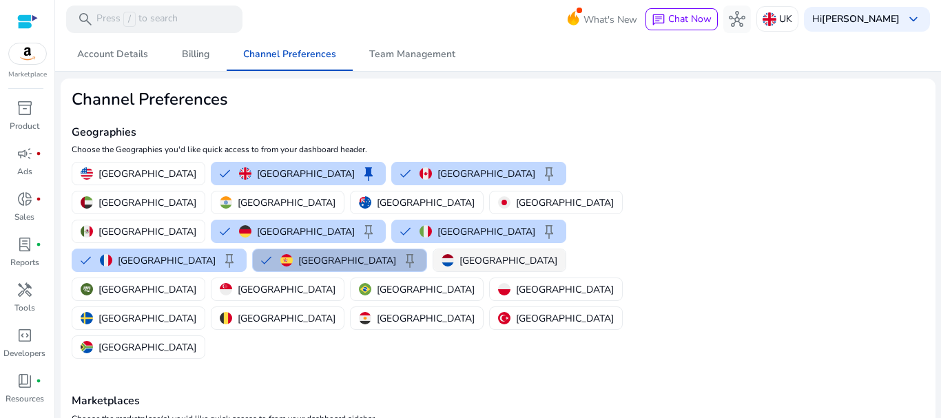
click at [459, 253] on p "[GEOGRAPHIC_DATA]" at bounding box center [508, 260] width 98 height 14
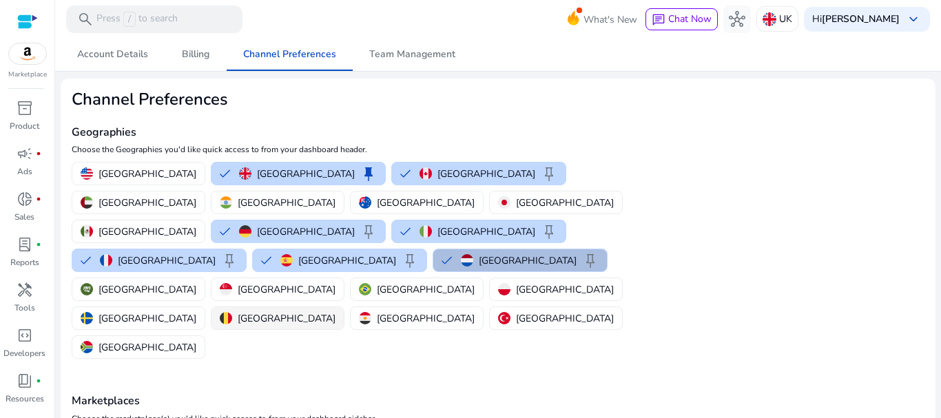
click at [238, 311] on p "[GEOGRAPHIC_DATA]" at bounding box center [287, 318] width 98 height 14
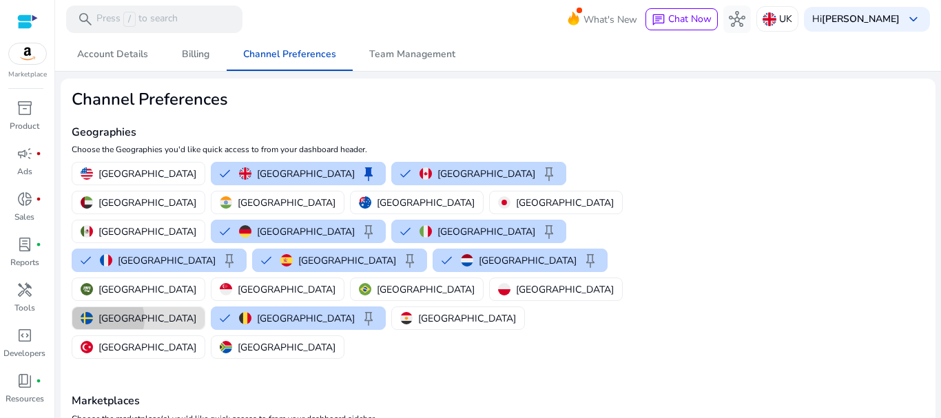
click at [107, 311] on p "[GEOGRAPHIC_DATA]" at bounding box center [147, 318] width 98 height 14
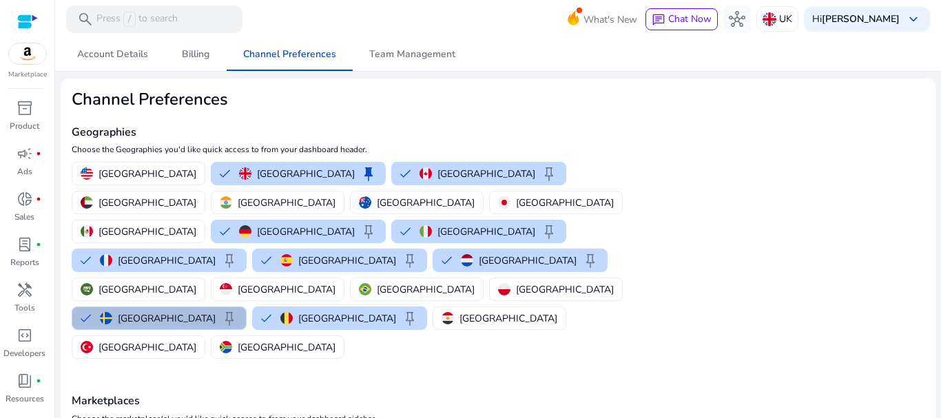
scroll to position [257, 0]
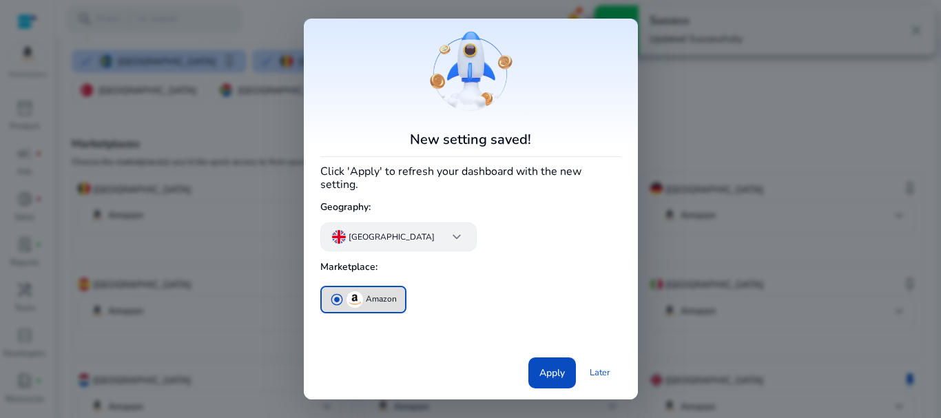
click at [448, 229] on span "keyboard_arrow_down" at bounding box center [456, 237] width 17 height 17
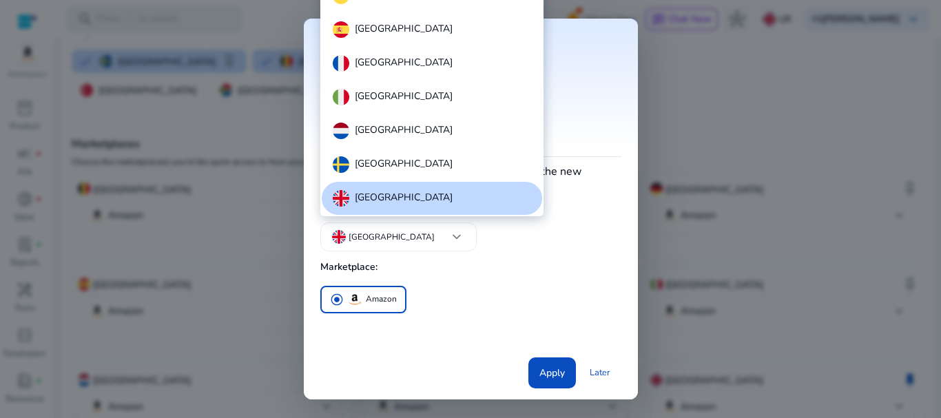
scroll to position [0, 0]
click at [595, 251] on div at bounding box center [470, 209] width 941 height 418
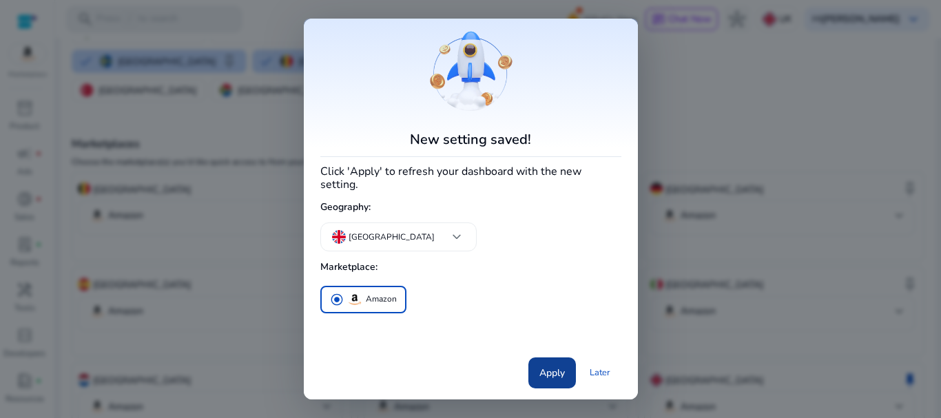
click at [542, 368] on span "Apply" at bounding box center [551, 373] width 25 height 14
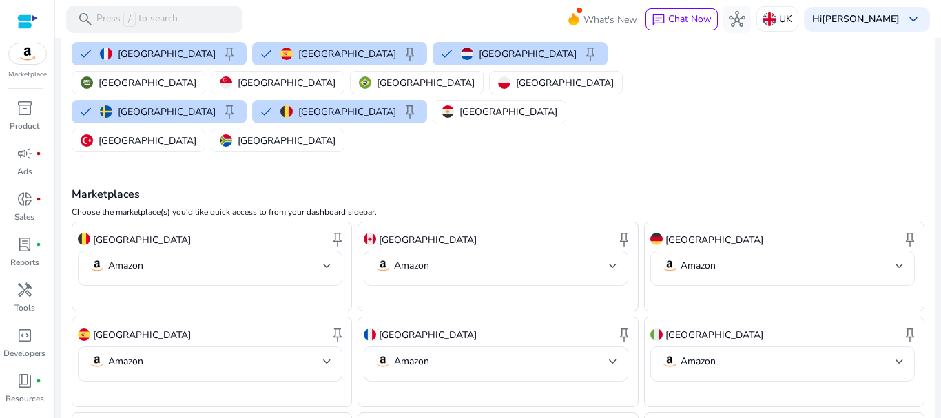
scroll to position [69, 0]
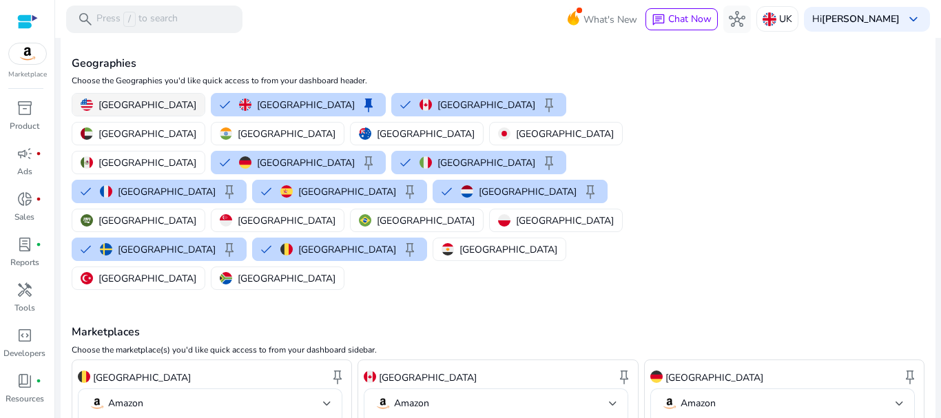
click at [138, 115] on button "[GEOGRAPHIC_DATA]" at bounding box center [138, 105] width 132 height 22
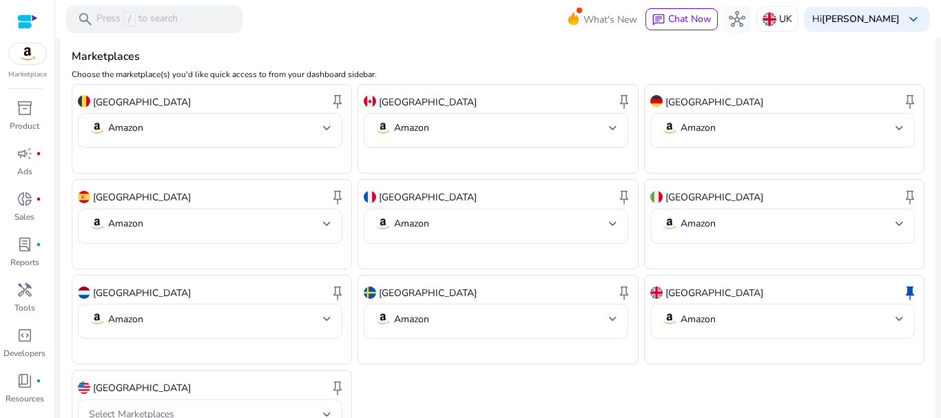
scroll to position [377, 0]
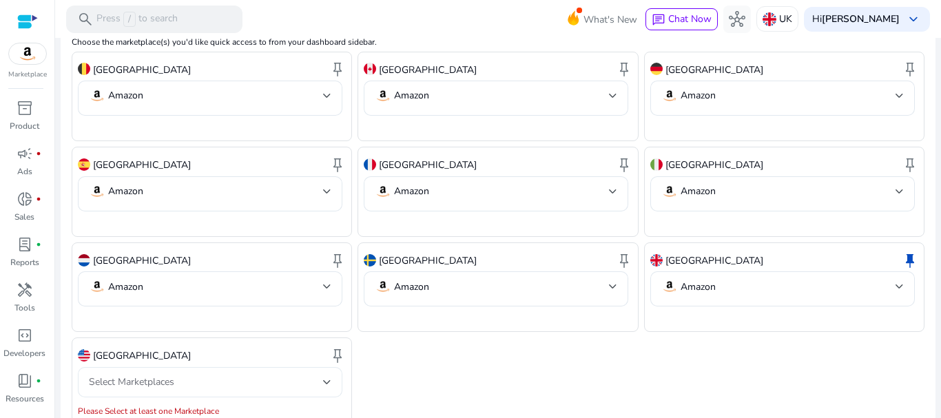
click at [329, 374] on div at bounding box center [327, 382] width 8 height 17
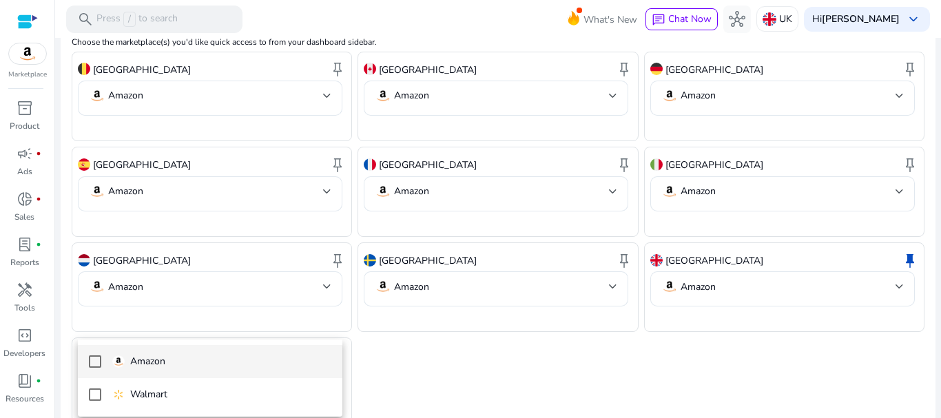
click at [96, 365] on mat-pseudo-checkbox at bounding box center [95, 361] width 12 height 12
drag, startPoint x: 546, startPoint y: 318, endPoint x: 530, endPoint y: 310, distance: 16.9
click at [545, 318] on div at bounding box center [470, 209] width 941 height 418
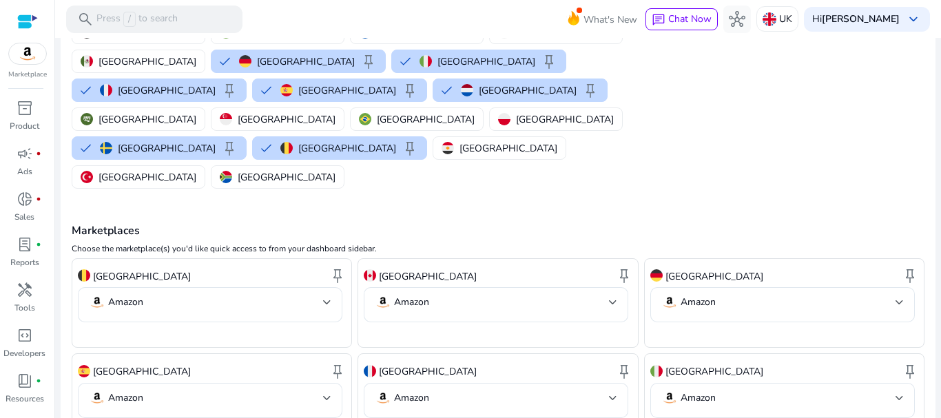
scroll to position [32, 0]
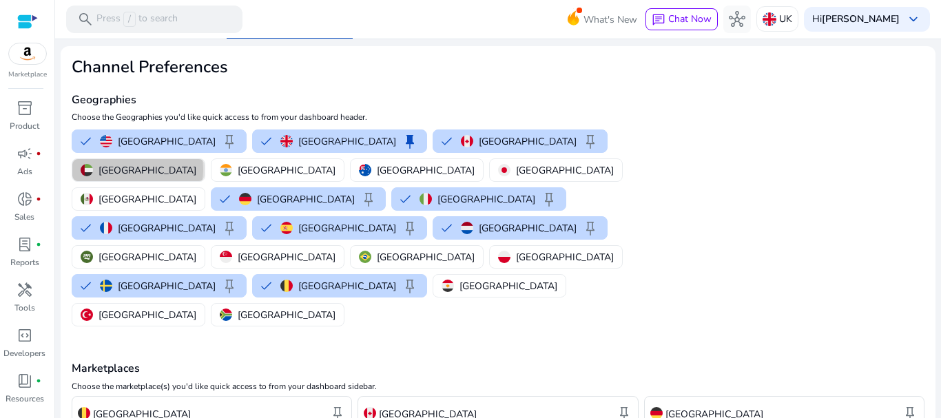
click at [196, 163] on p "[GEOGRAPHIC_DATA]" at bounding box center [147, 170] width 98 height 14
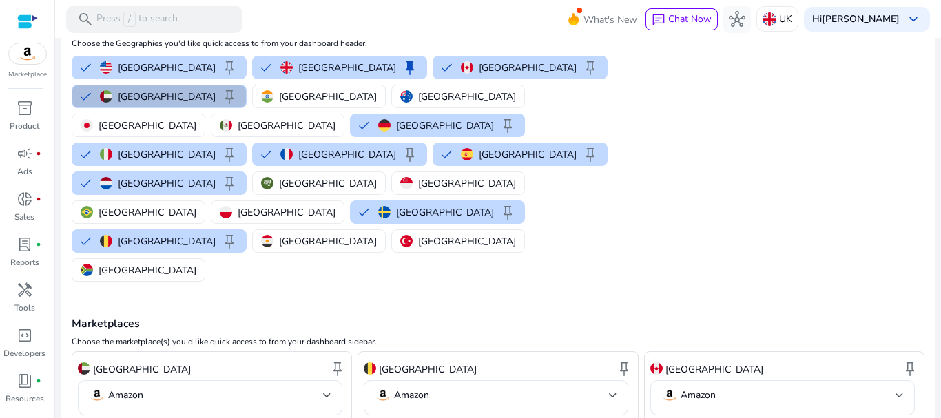
scroll to position [37, 0]
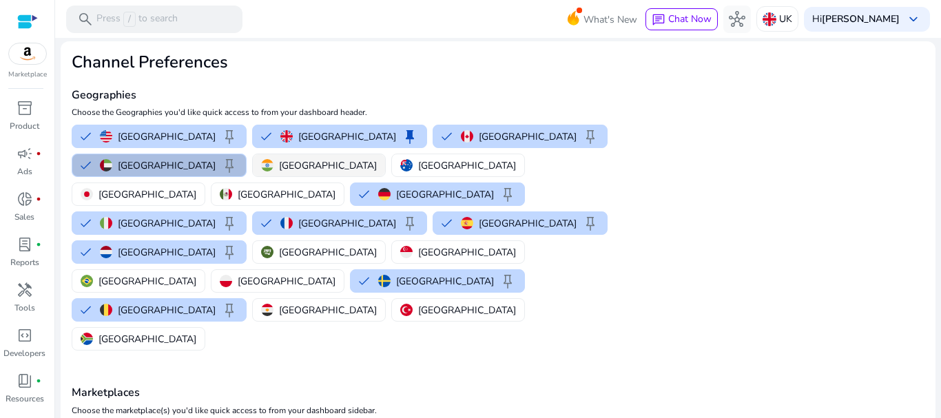
click at [284, 165] on p "[GEOGRAPHIC_DATA]" at bounding box center [328, 165] width 98 height 14
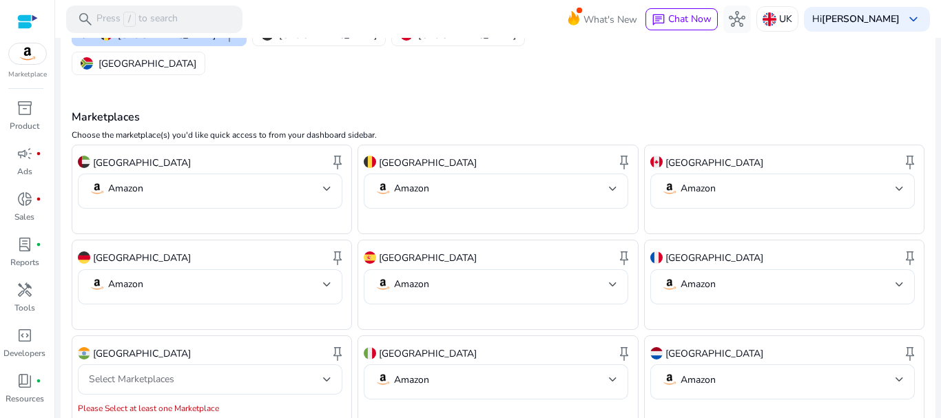
scroll to position [382, 0]
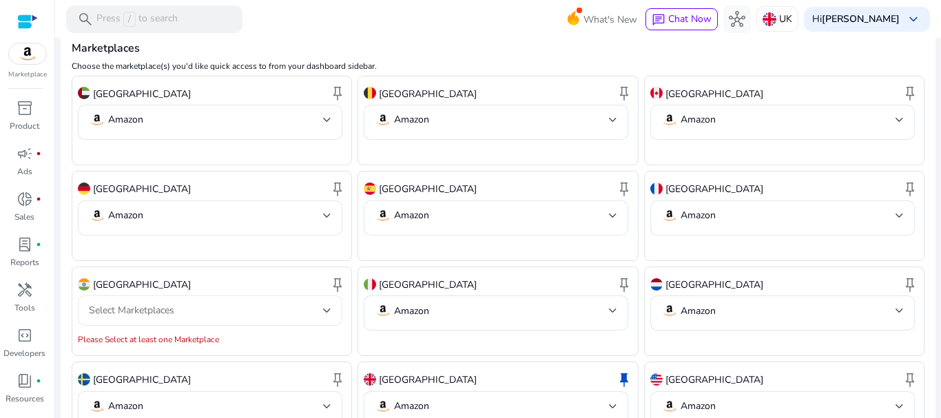
click at [324, 308] on div at bounding box center [327, 311] width 8 height 6
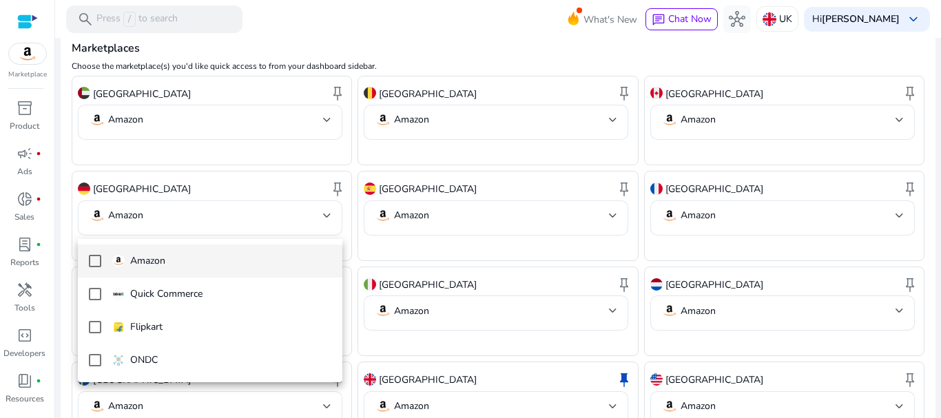
click at [99, 259] on mat-pseudo-checkbox at bounding box center [95, 261] width 12 height 12
click at [436, 361] on div at bounding box center [470, 209] width 941 height 418
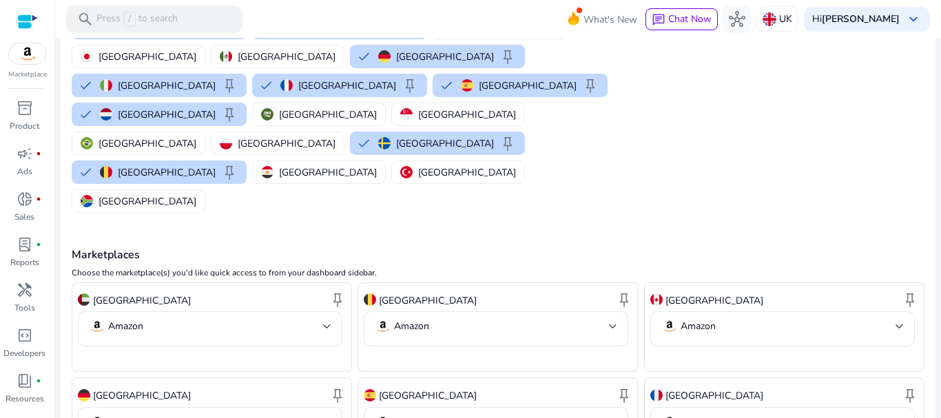
scroll to position [0, 0]
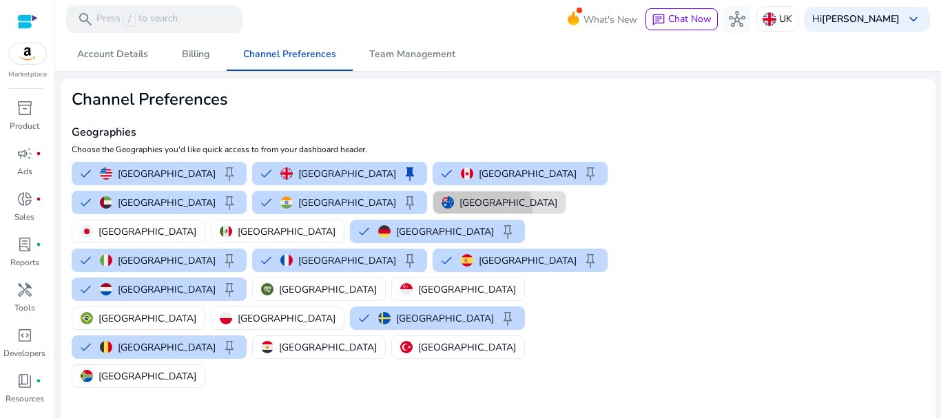
click at [459, 208] on p "[GEOGRAPHIC_DATA]" at bounding box center [508, 203] width 98 height 14
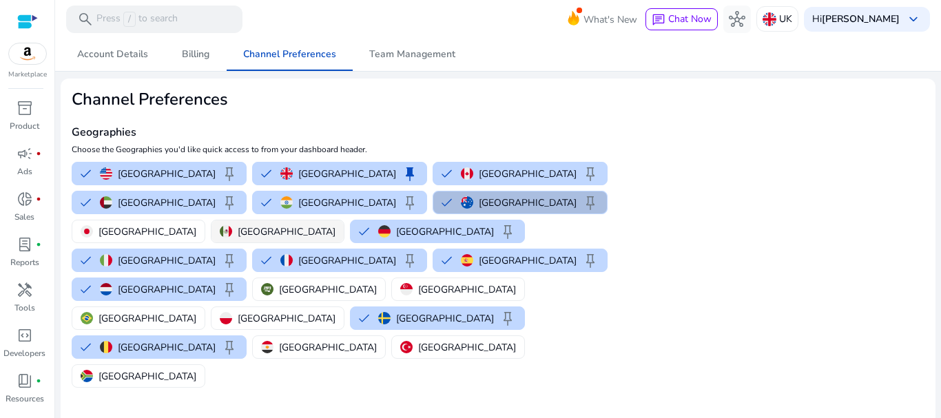
drag, startPoint x: 519, startPoint y: 207, endPoint x: 596, endPoint y: 211, distance: 77.3
click at [196, 225] on p "[GEOGRAPHIC_DATA]" at bounding box center [147, 232] width 98 height 14
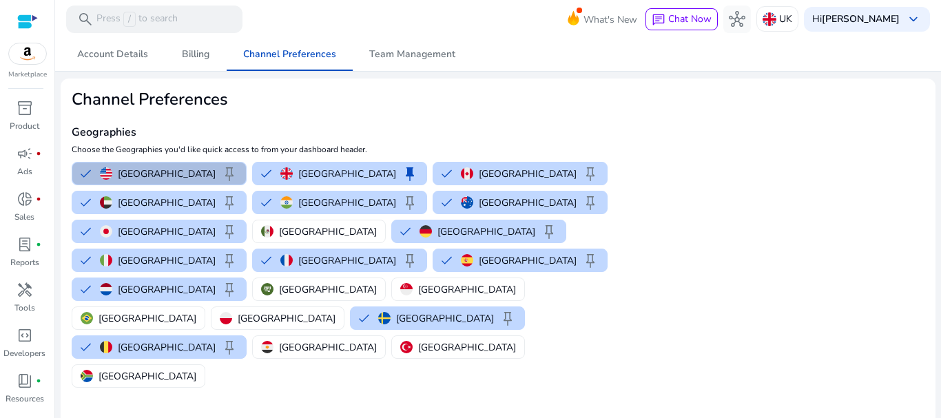
click at [608, 205] on div "United States keep United Kingdom keep Canada keep United Arab Emirates keep In…" at bounding box center [353, 274] width 574 height 231
click at [279, 237] on p "[GEOGRAPHIC_DATA]" at bounding box center [328, 232] width 98 height 14
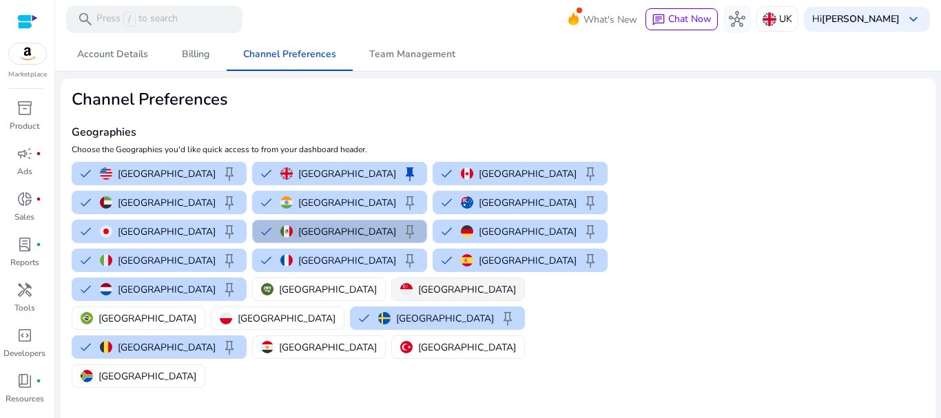
click at [418, 282] on p "[GEOGRAPHIC_DATA]" at bounding box center [467, 289] width 98 height 14
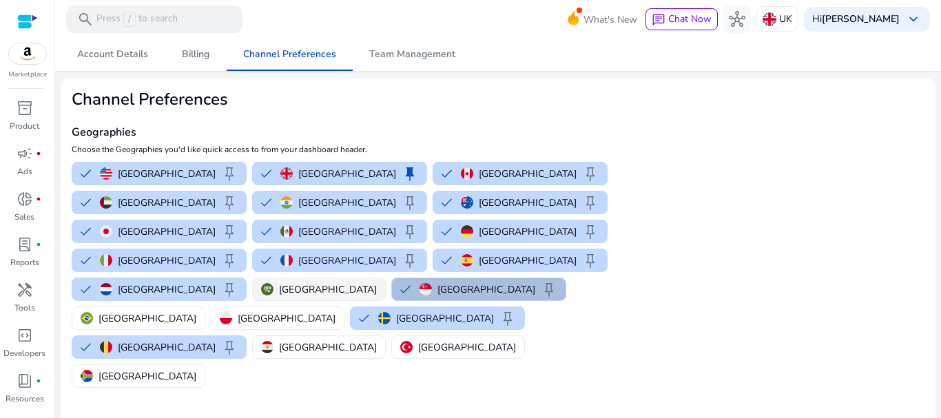
click at [279, 282] on p "[GEOGRAPHIC_DATA]" at bounding box center [328, 289] width 98 height 14
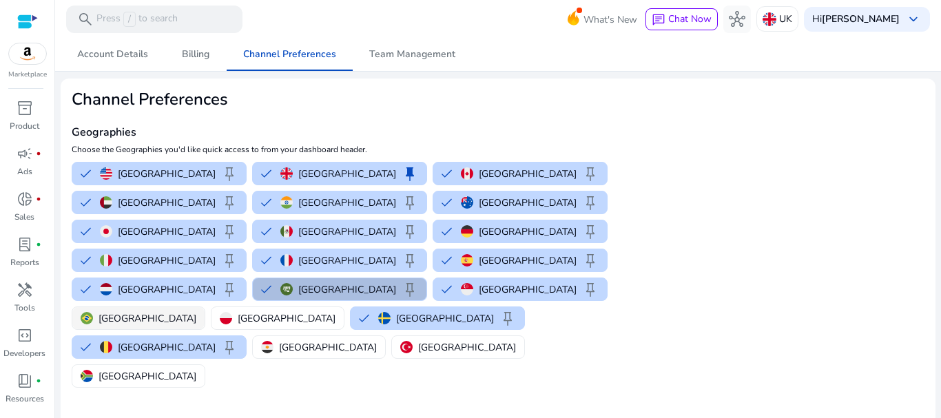
click at [196, 311] on div "[GEOGRAPHIC_DATA]" at bounding box center [139, 318] width 116 height 14
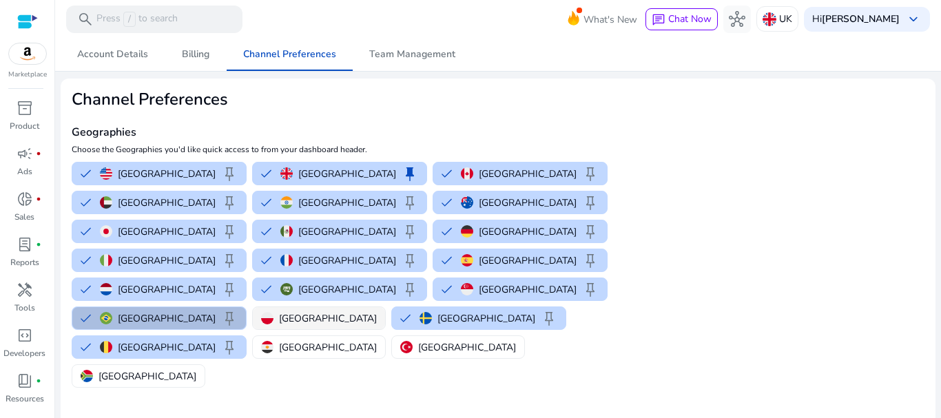
click at [279, 311] on p "[GEOGRAPHIC_DATA]" at bounding box center [328, 318] width 98 height 14
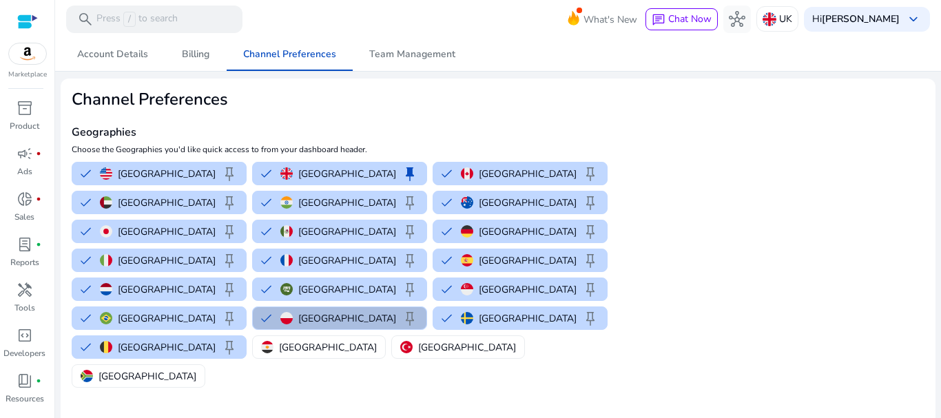
scroll to position [69, 0]
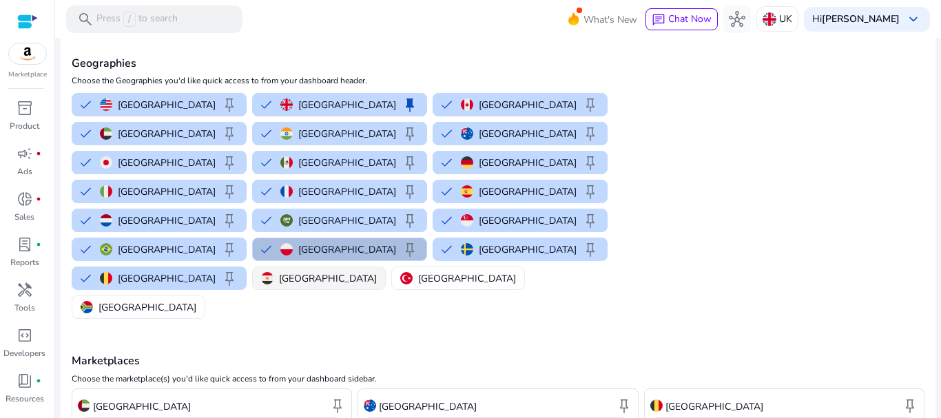
click at [385, 267] on button "[GEOGRAPHIC_DATA]" at bounding box center [319, 278] width 132 height 22
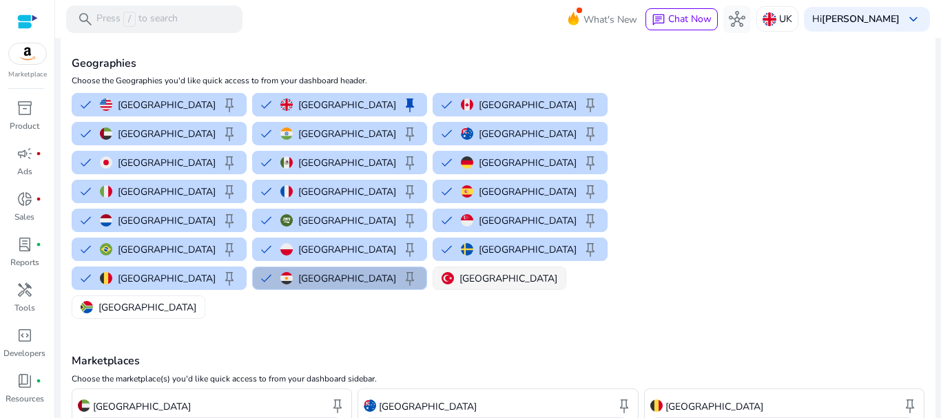
drag, startPoint x: 557, startPoint y: 222, endPoint x: 563, endPoint y: 226, distance: 7.1
click at [557, 271] on p "[GEOGRAPHIC_DATA]" at bounding box center [508, 278] width 98 height 14
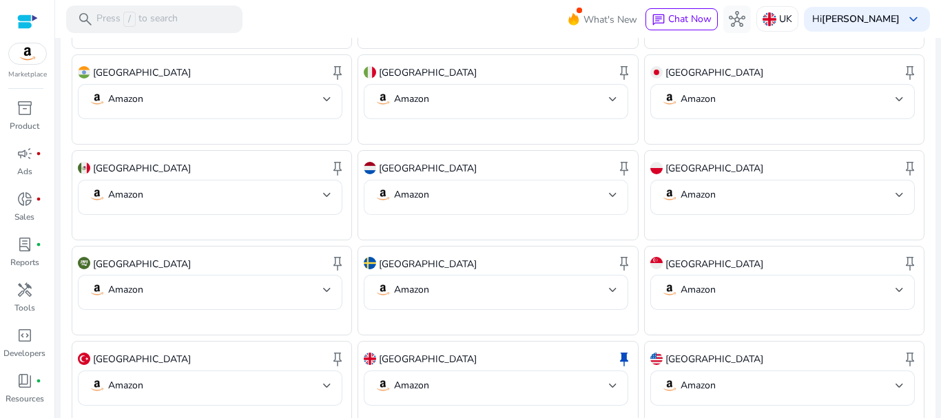
scroll to position [697, 0]
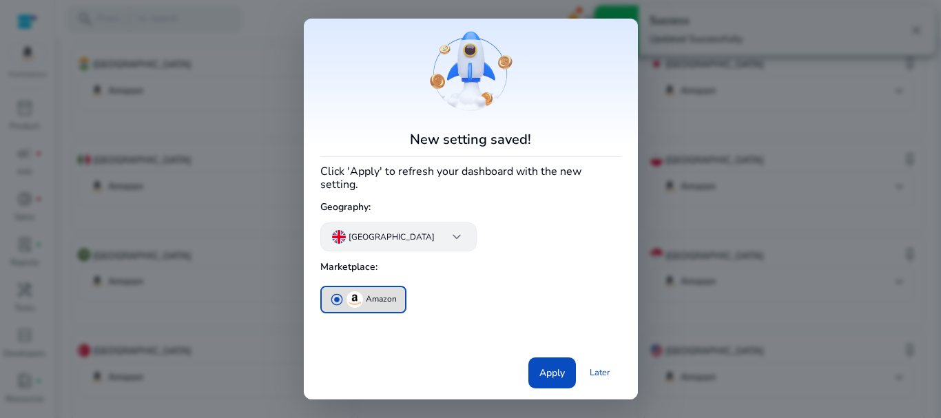
click at [448, 229] on span "keyboard_arrow_down" at bounding box center [456, 237] width 17 height 17
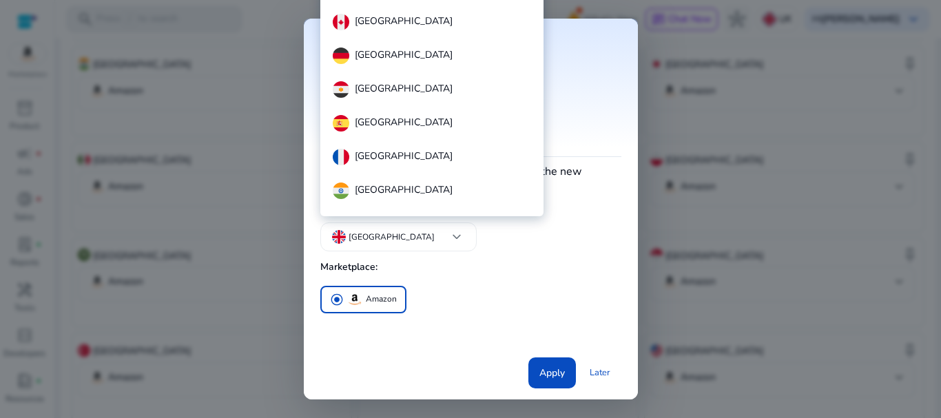
click at [548, 368] on div at bounding box center [470, 209] width 941 height 418
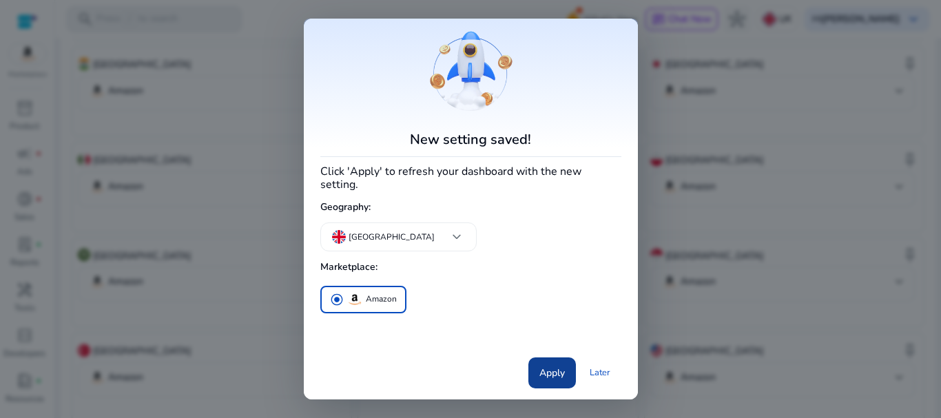
click at [548, 371] on span "Apply" at bounding box center [551, 373] width 25 height 14
